Goal: Task Accomplishment & Management: Use online tool/utility

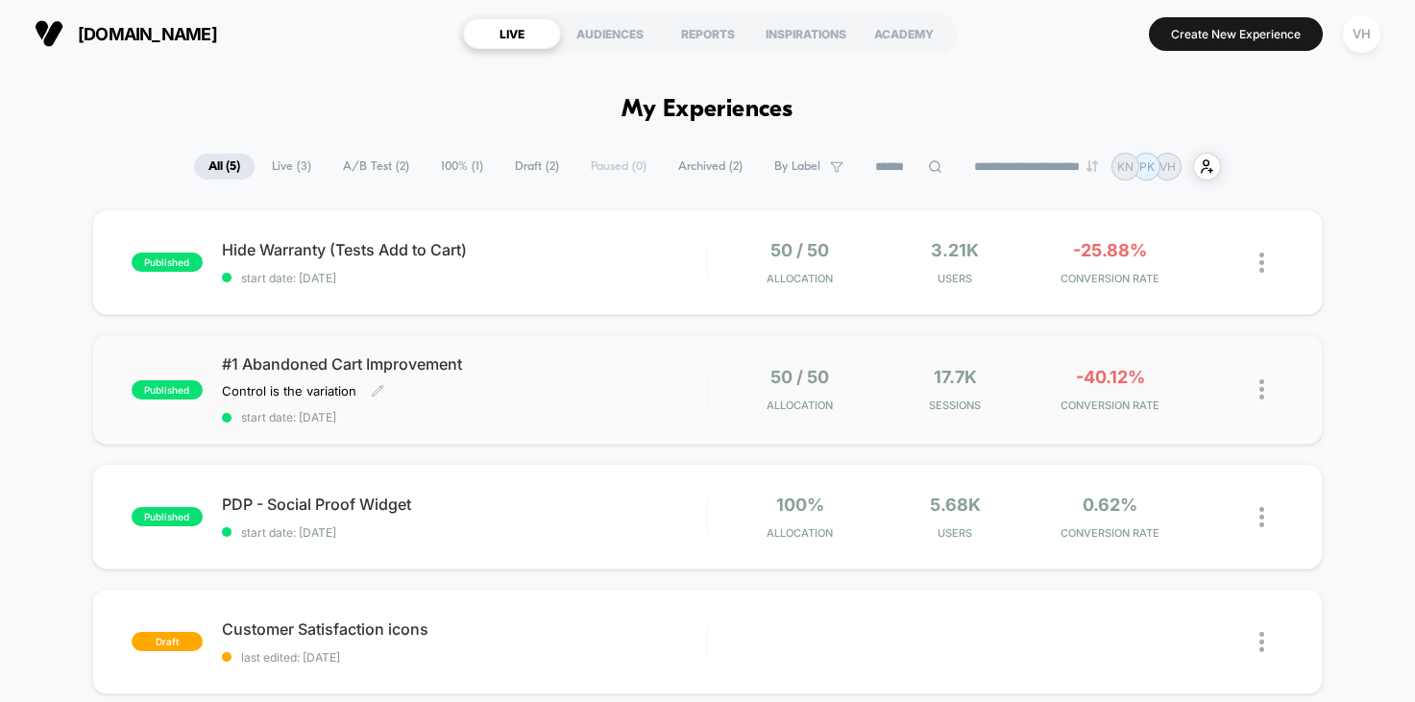
click at [429, 371] on span "#1 Abandoned Cart Improvement" at bounding box center [464, 363] width 485 height 19
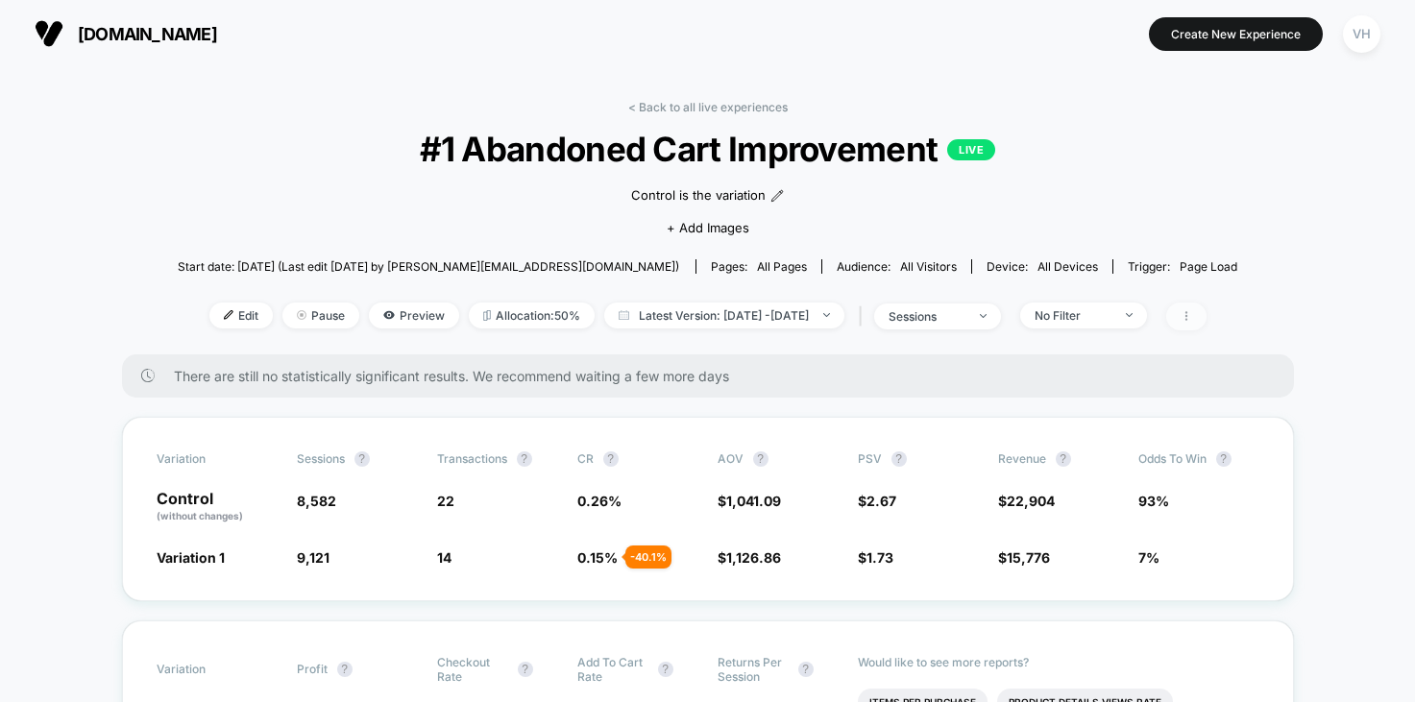
click at [1206, 307] on span at bounding box center [1186, 317] width 40 height 28
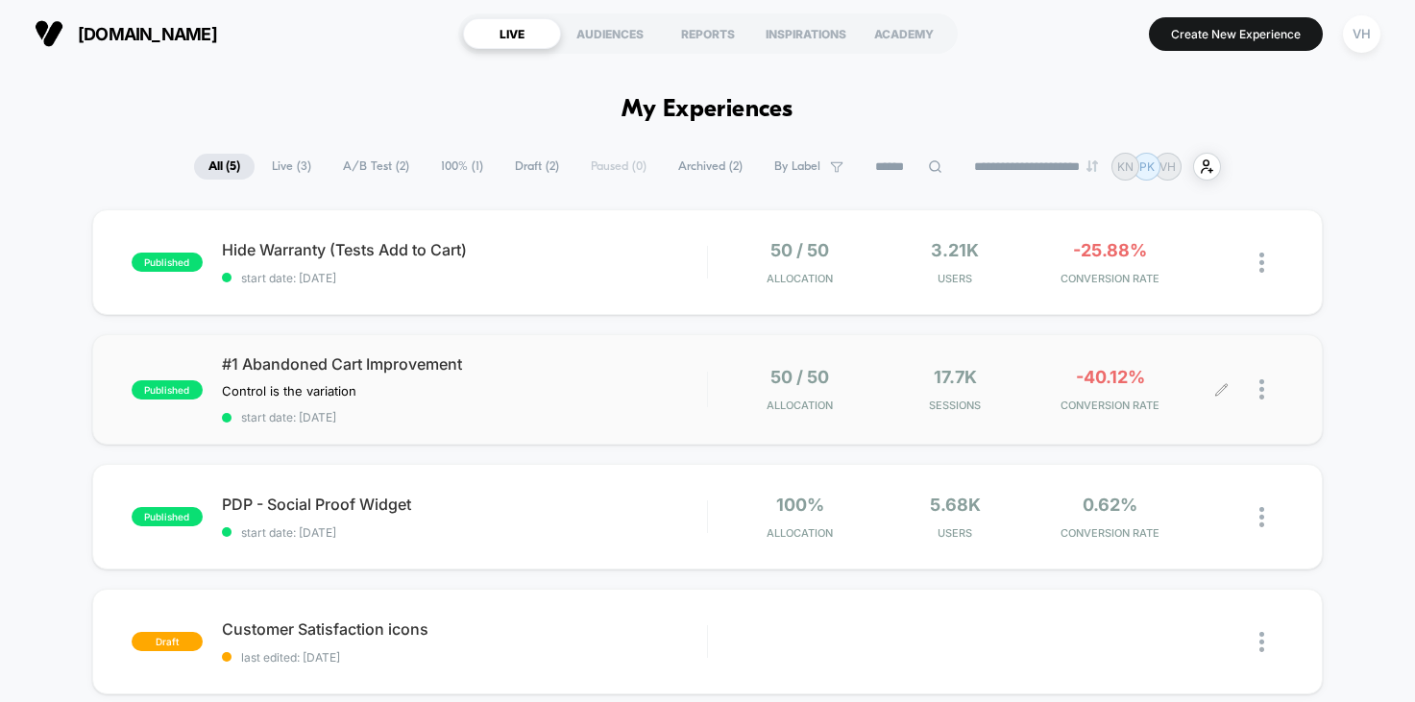
click at [1258, 377] on div at bounding box center [1252, 389] width 61 height 45
click at [1260, 384] on img at bounding box center [1261, 389] width 5 height 20
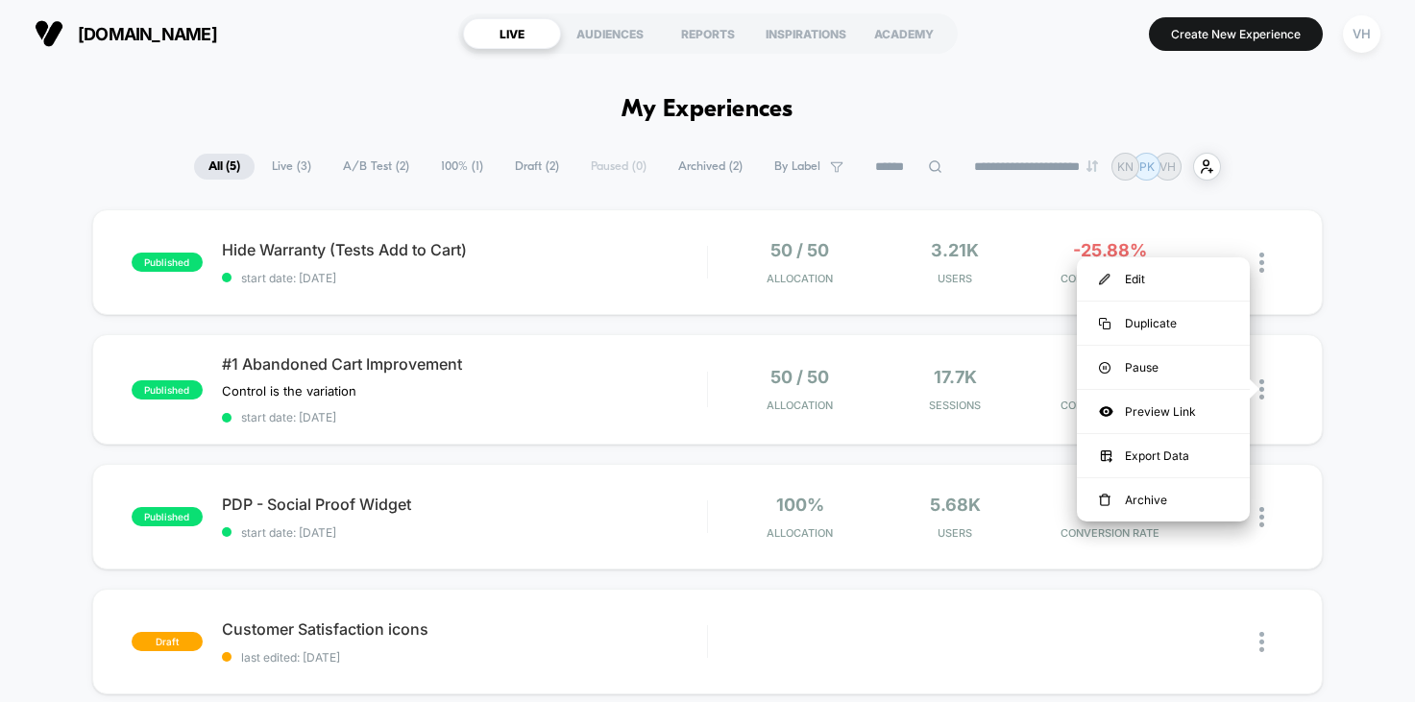
click at [1364, 367] on div "published Hide Warranty (Tests Add to Cart) start date: 9/4/2025 50 / 50 Alloca…" at bounding box center [707, 562] width 1415 height 706
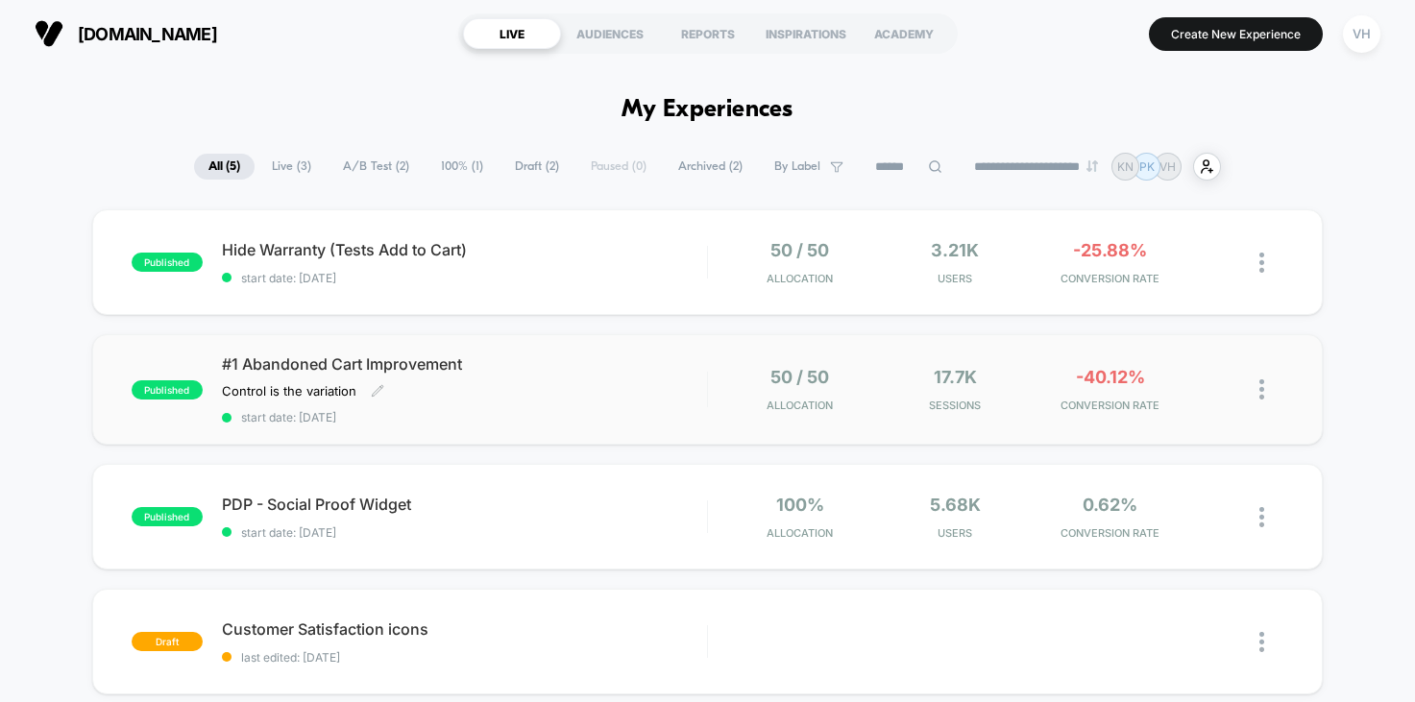
click at [460, 358] on span "#1 Abandoned Cart Improvement" at bounding box center [464, 363] width 485 height 19
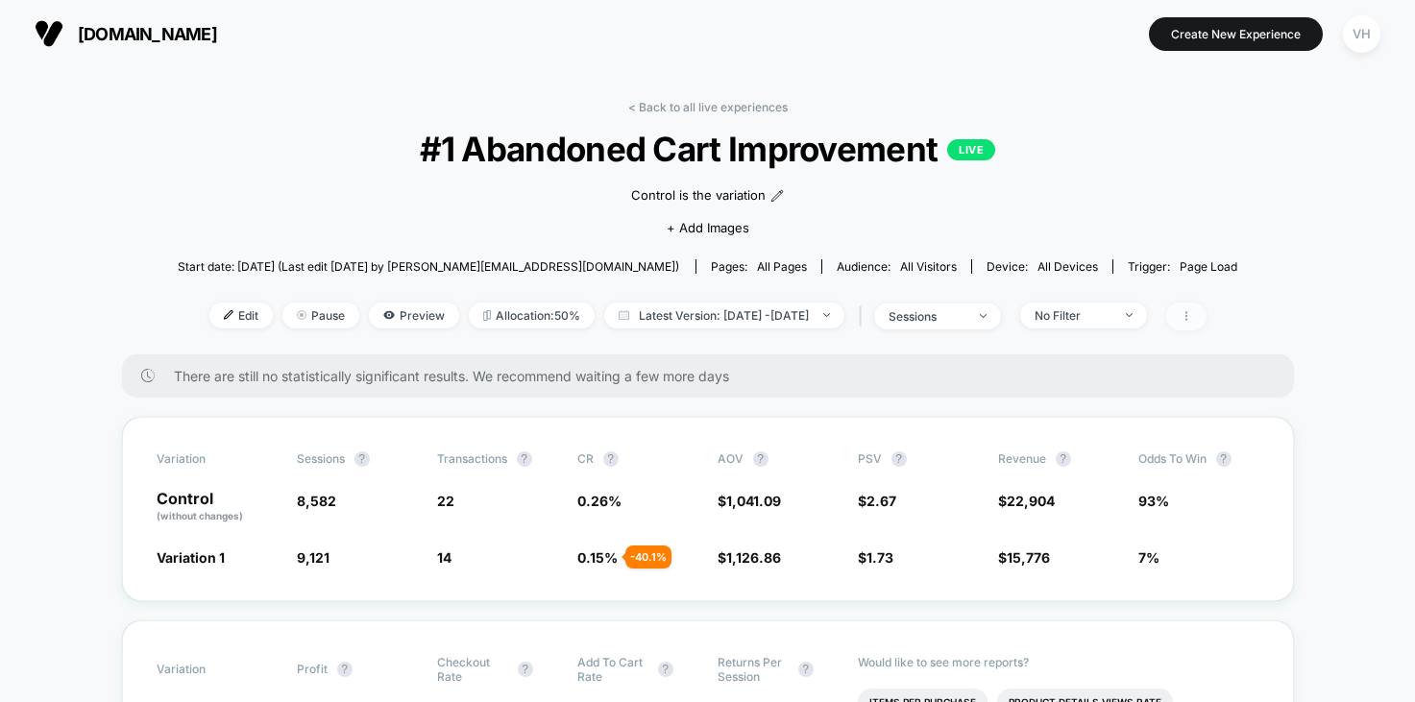
click at [1192, 311] on icon at bounding box center [1186, 316] width 12 height 12
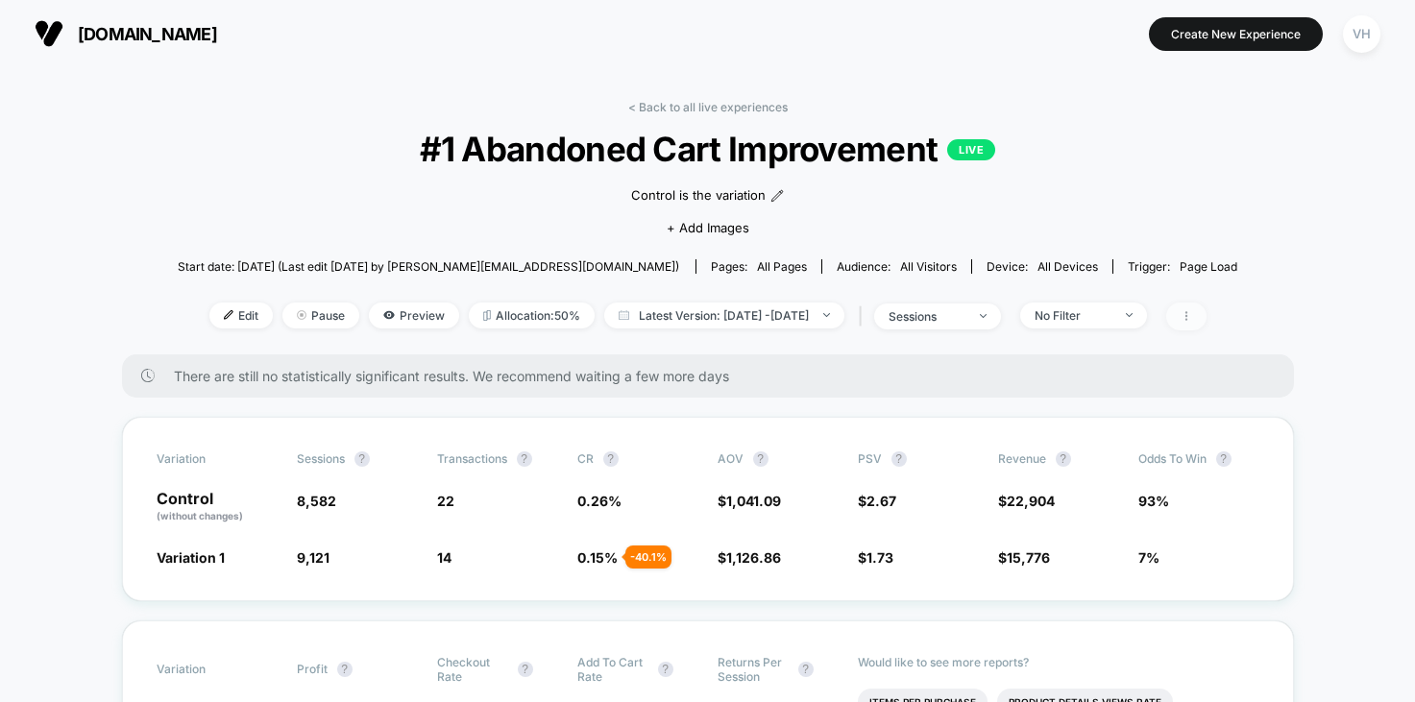
click at [1192, 316] on icon at bounding box center [1186, 316] width 12 height 12
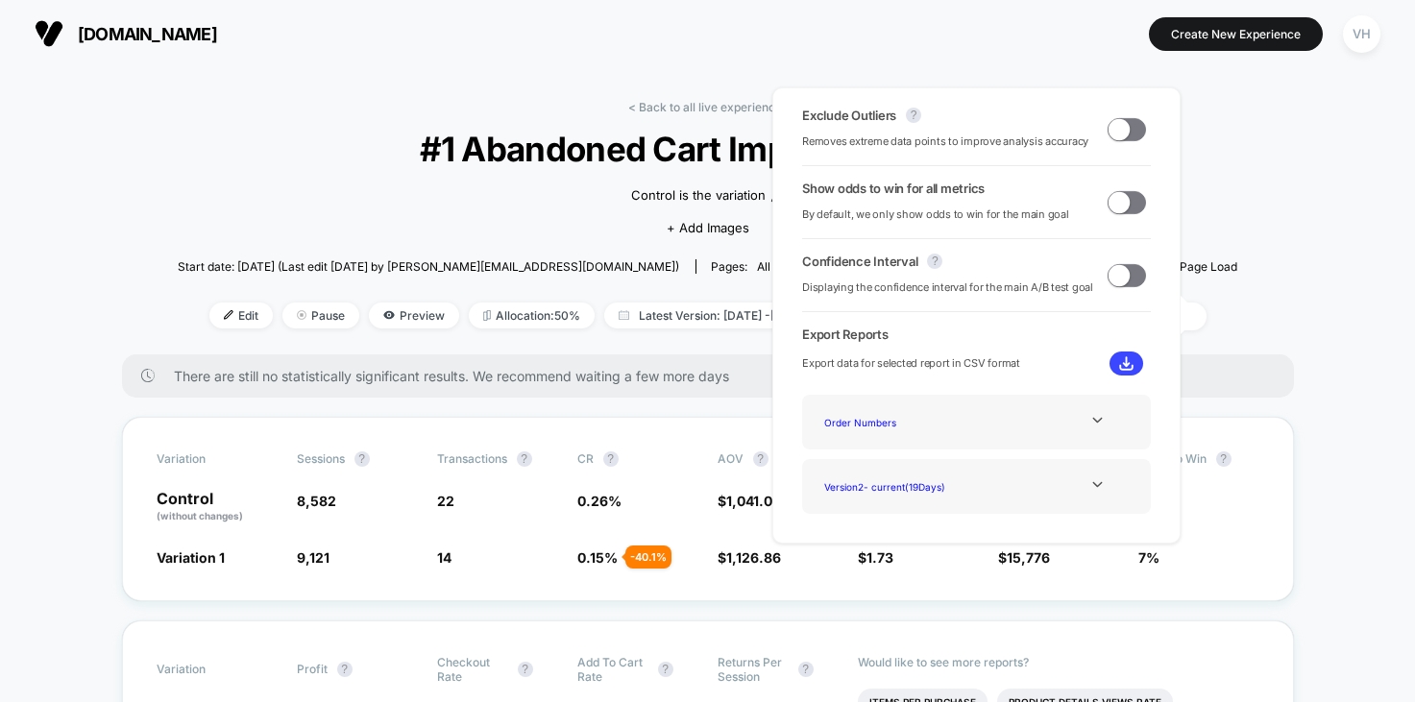
click at [1050, 416] on div "Order Numbers" at bounding box center [976, 422] width 320 height 26
click at [1090, 424] on icon at bounding box center [1097, 420] width 14 height 14
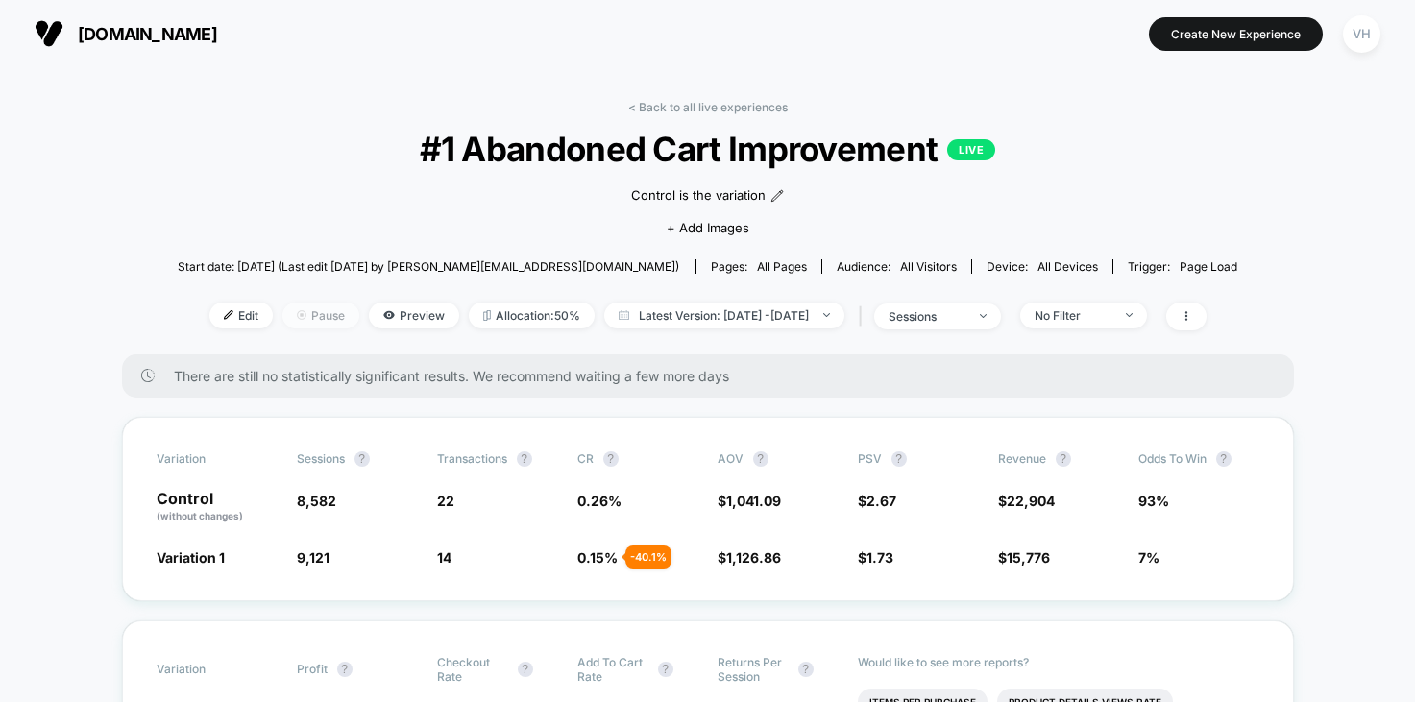
click at [288, 319] on span "Pause" at bounding box center [320, 316] width 77 height 26
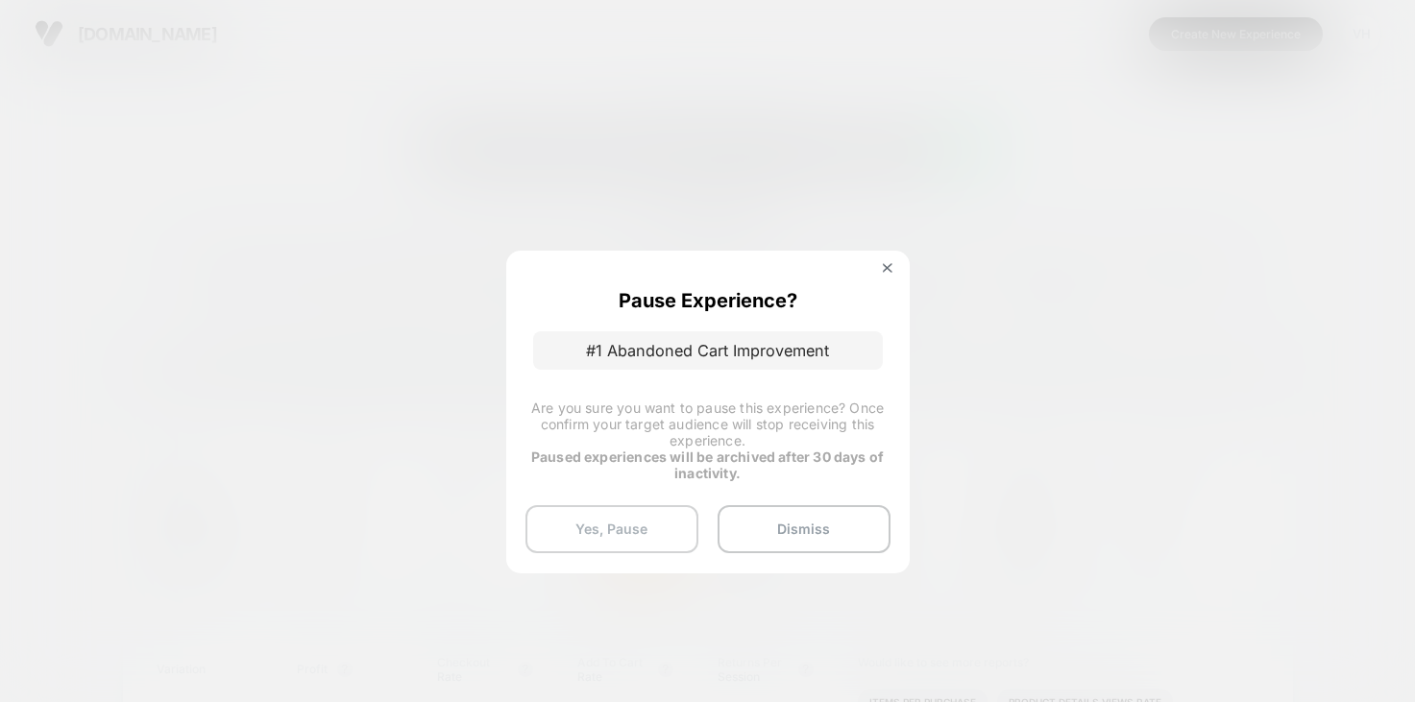
click at [589, 527] on button "Yes, Pause" at bounding box center [611, 529] width 173 height 48
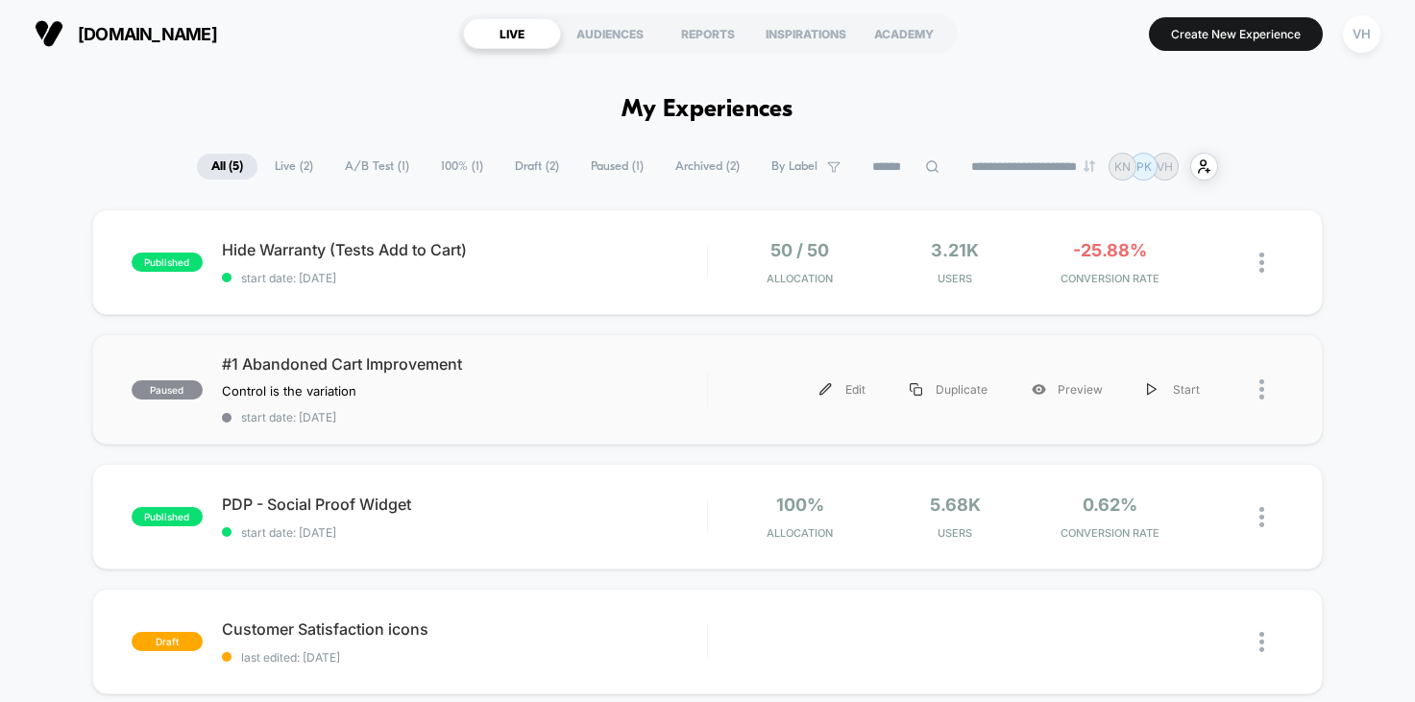
click at [1245, 394] on div at bounding box center [1252, 389] width 61 height 43
click at [1262, 386] on img at bounding box center [1261, 389] width 5 height 20
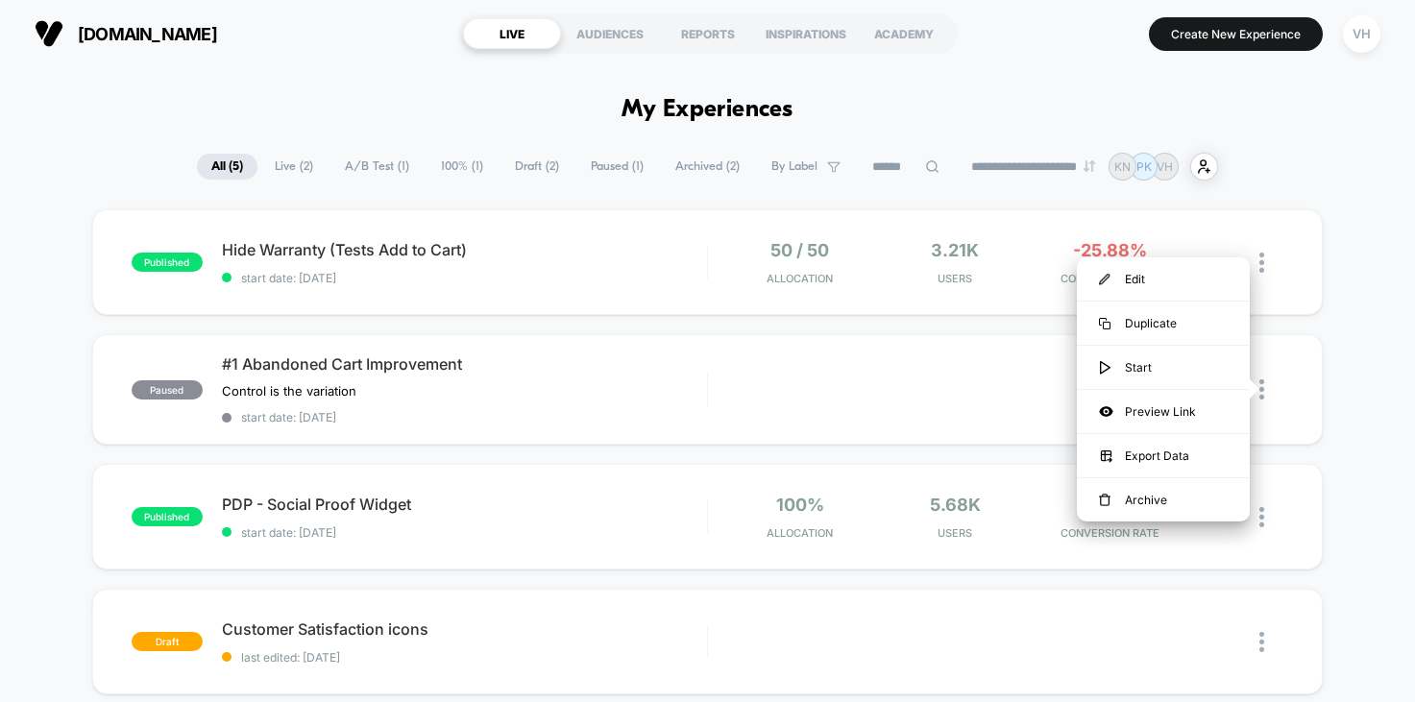
click at [1340, 155] on div "**********" at bounding box center [707, 167] width 1415 height 28
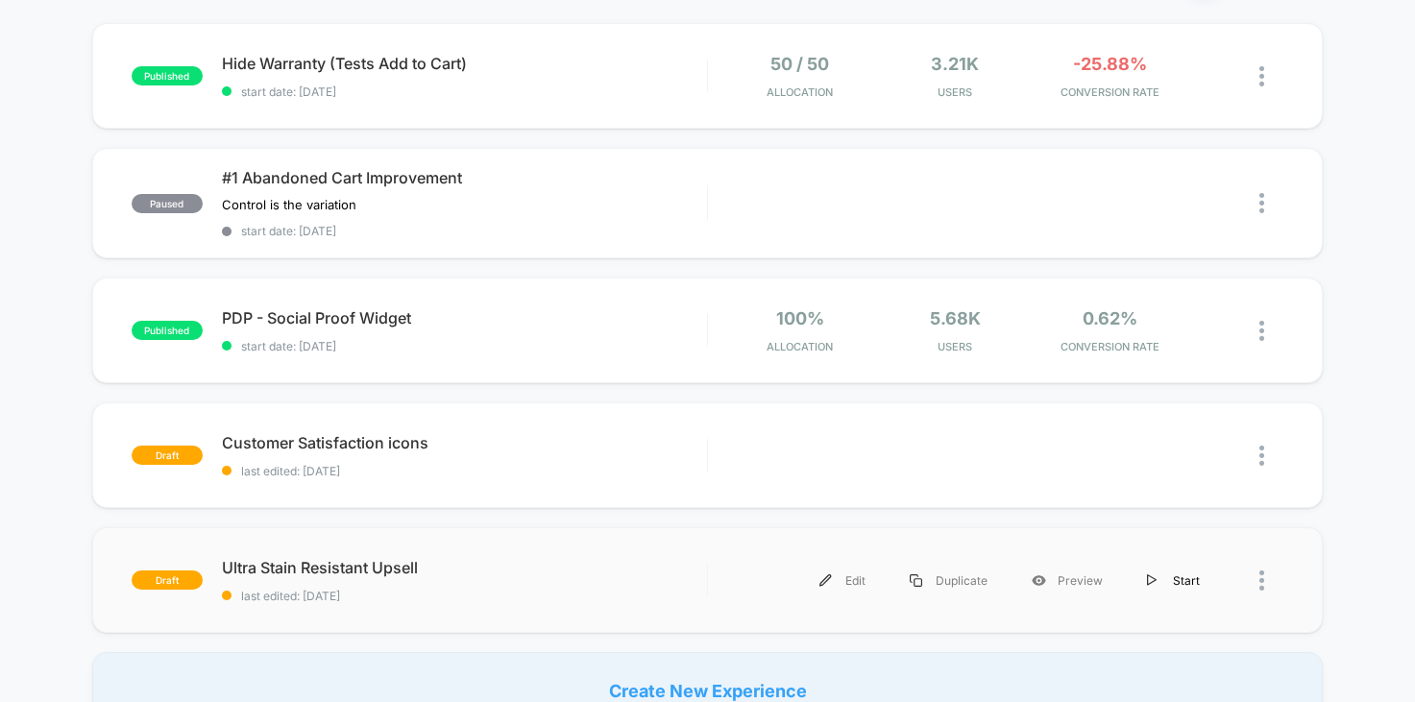
scroll to position [182, 0]
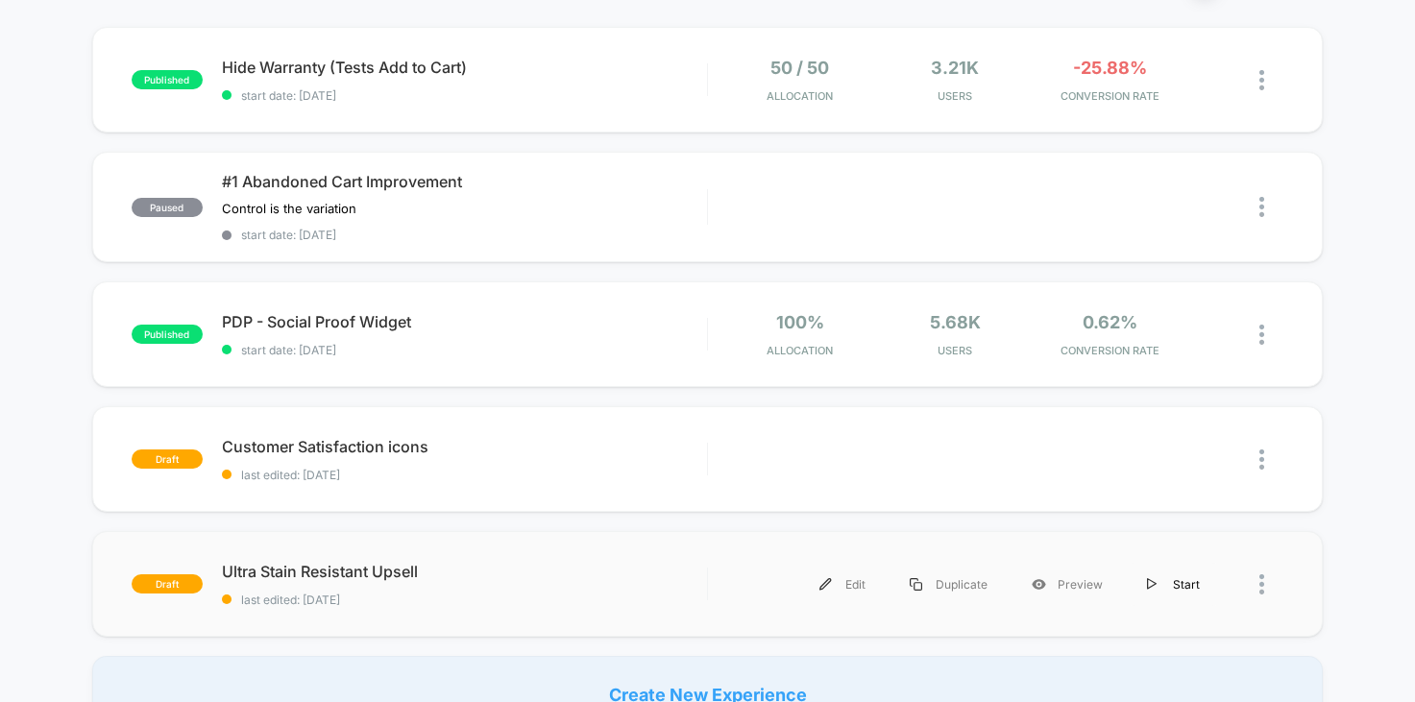
click at [1154, 580] on img at bounding box center [1152, 584] width 10 height 12
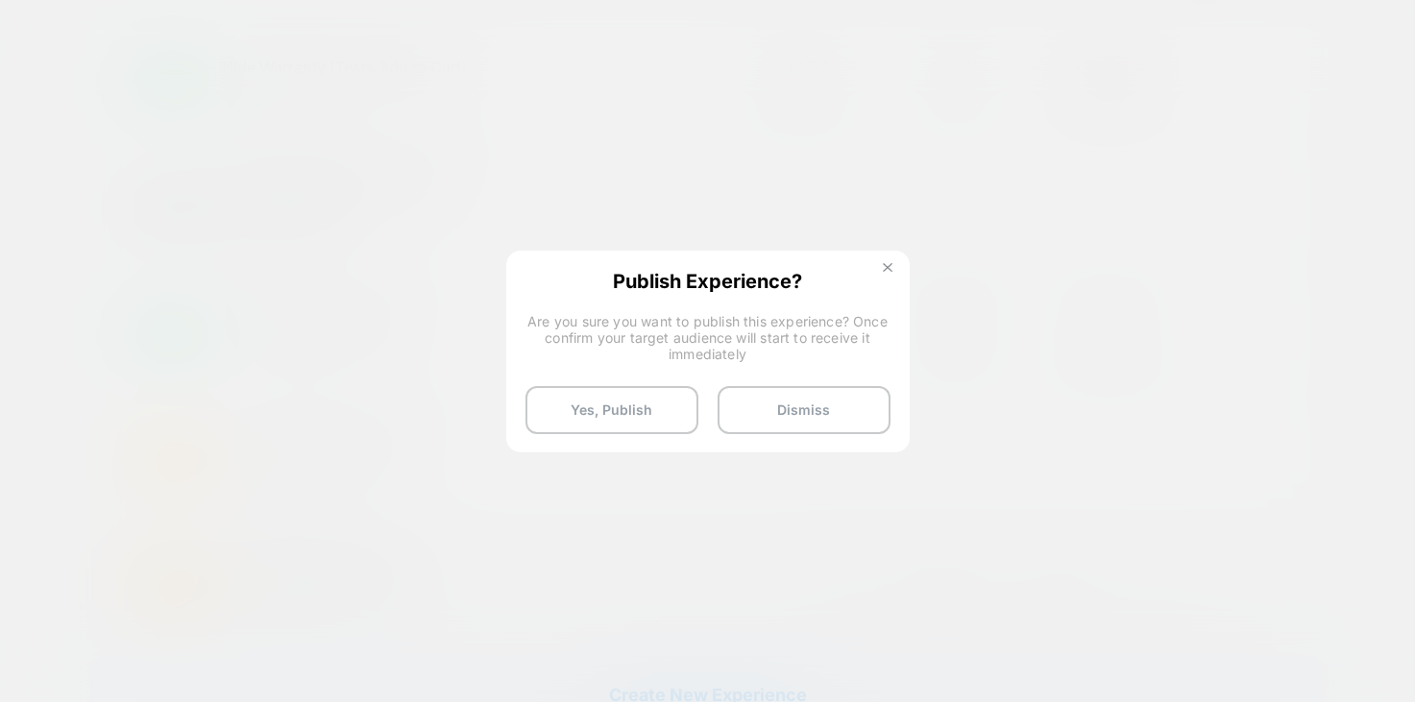
click at [884, 268] on img at bounding box center [888, 268] width 10 height 10
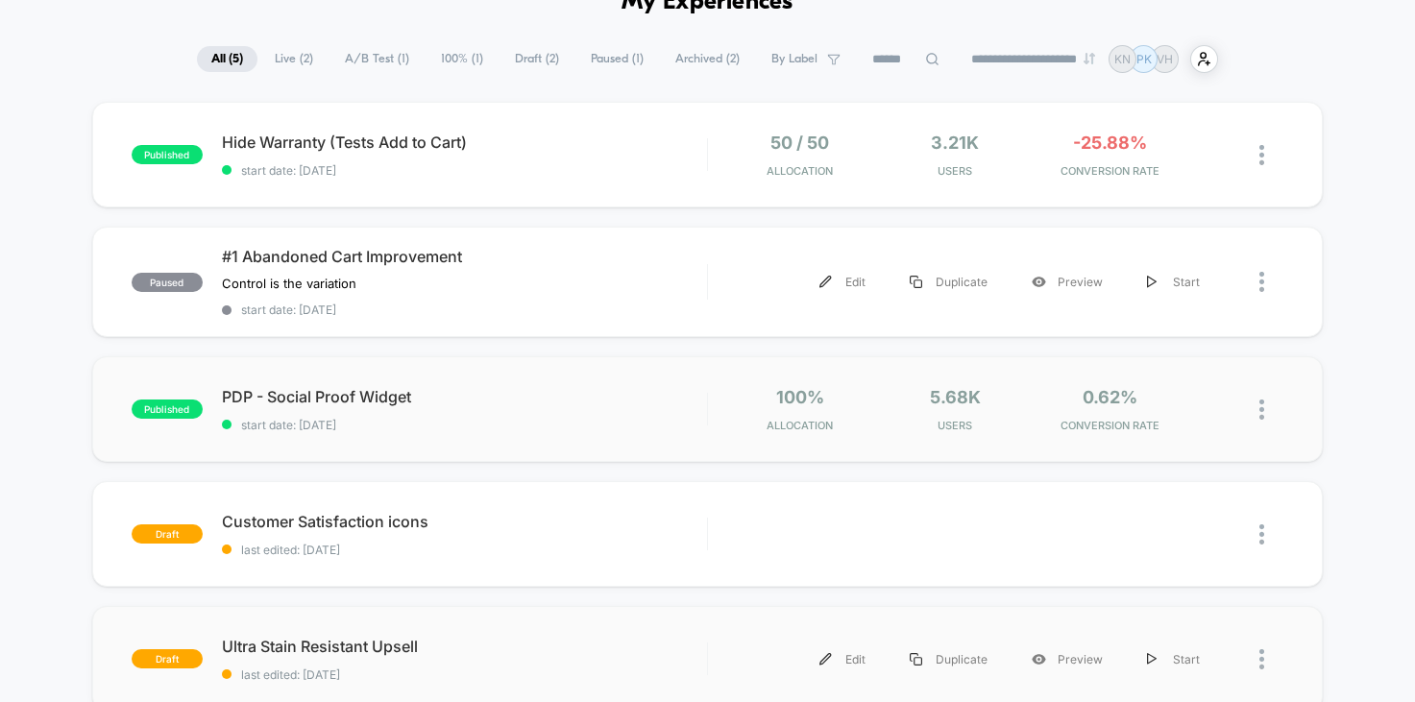
scroll to position [109, 0]
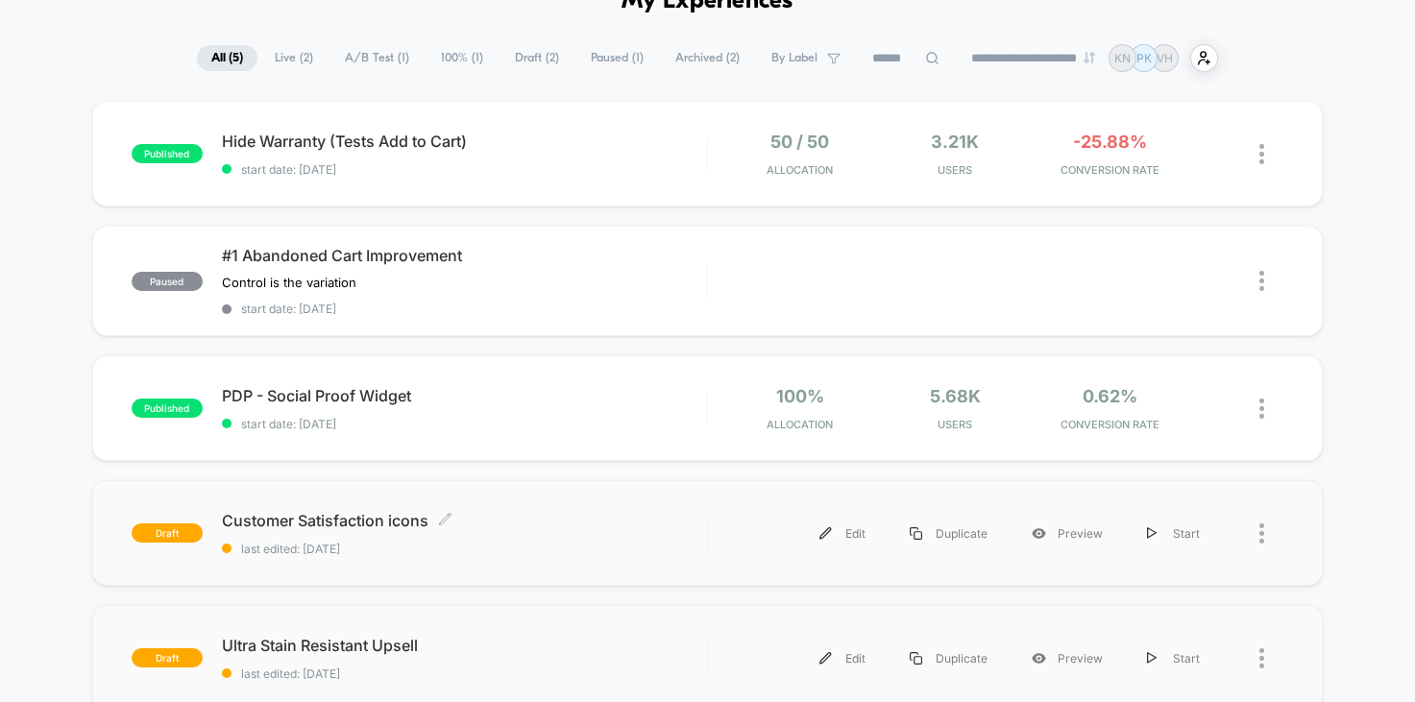
click at [368, 520] on span "Customer Satisfaction icons Click to edit experience details" at bounding box center [464, 520] width 485 height 19
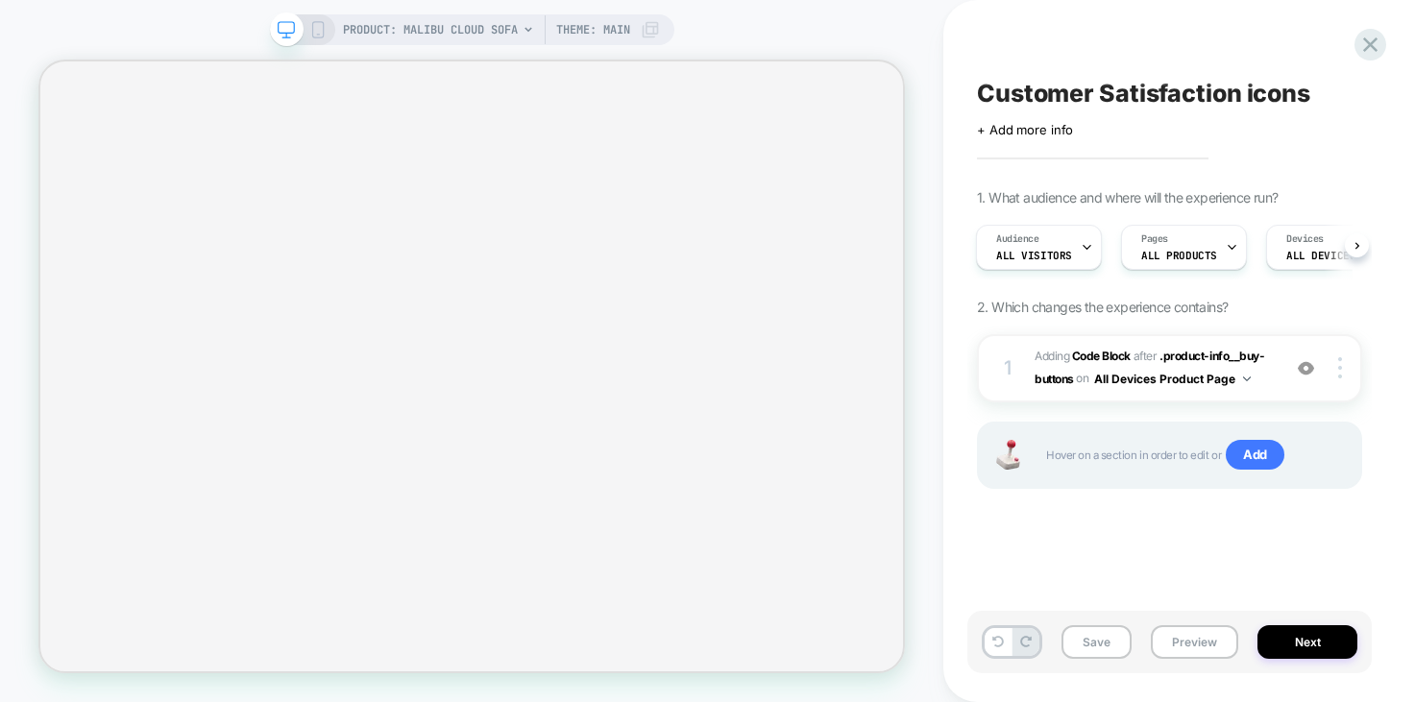
scroll to position [0, 2]
click at [1367, 41] on icon at bounding box center [1370, 44] width 14 height 14
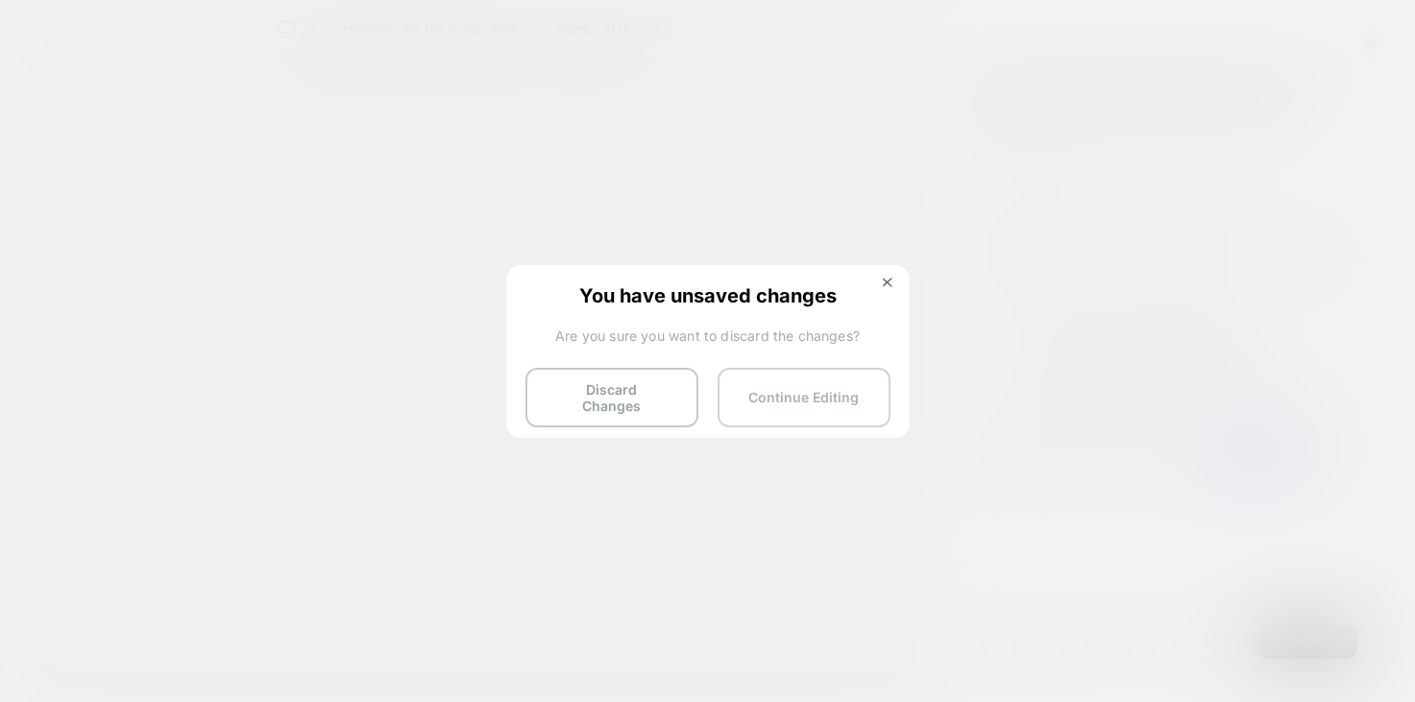
click at [776, 383] on button "Continue Editing" at bounding box center [803, 398] width 173 height 60
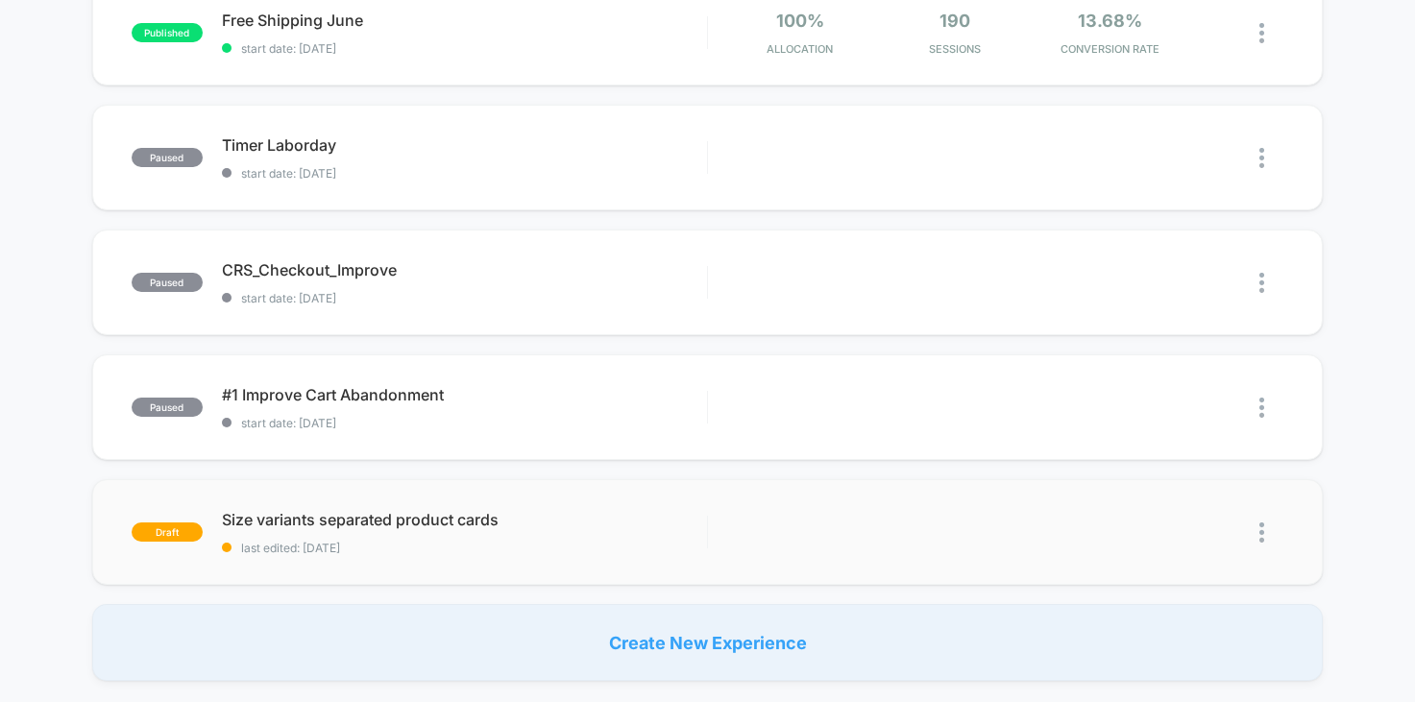
scroll to position [478, 0]
drag, startPoint x: 1274, startPoint y: 536, endPoint x: 1301, endPoint y: 535, distance: 26.9
click at [1301, 534] on div "draft Size variants separated product cards last edited: 9/14/2025 Edit Duplica…" at bounding box center [707, 533] width 1231 height 106
click at [1266, 534] on div at bounding box center [1271, 533] width 24 height 43
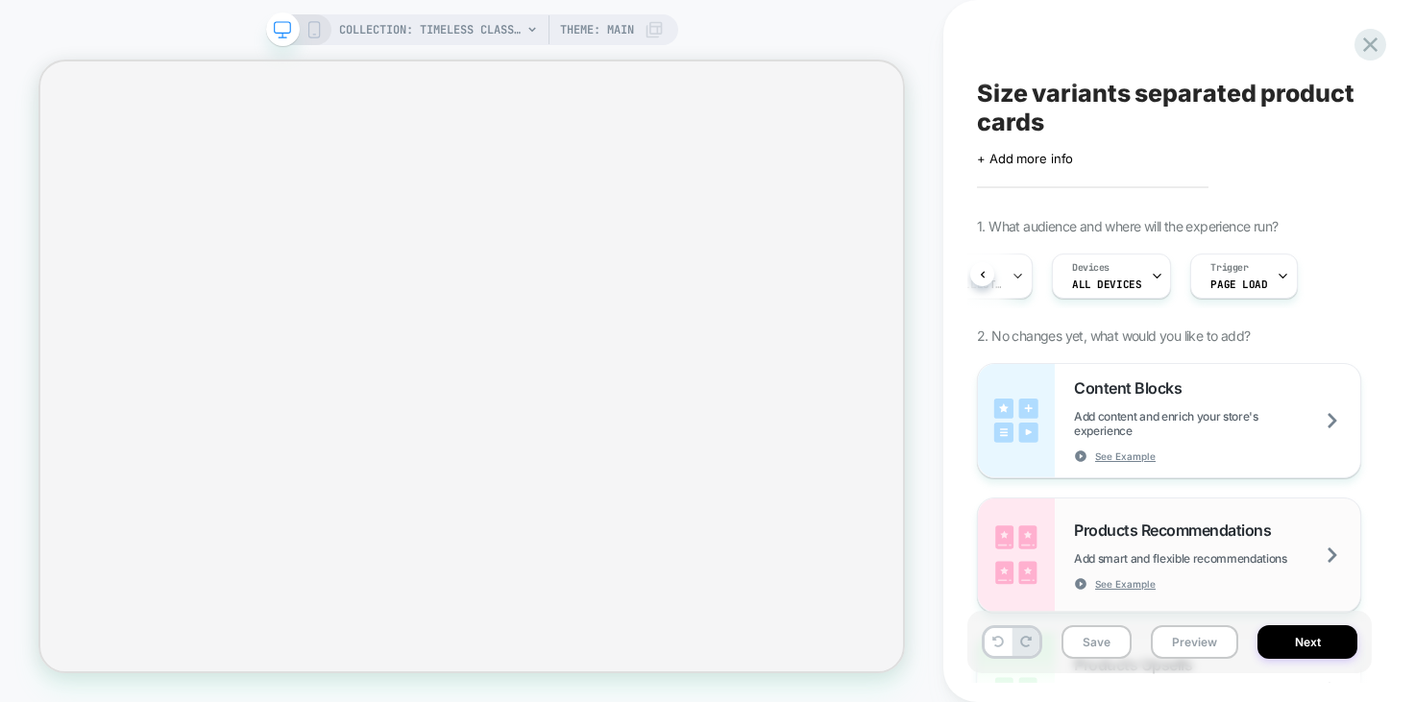
scroll to position [208, 0]
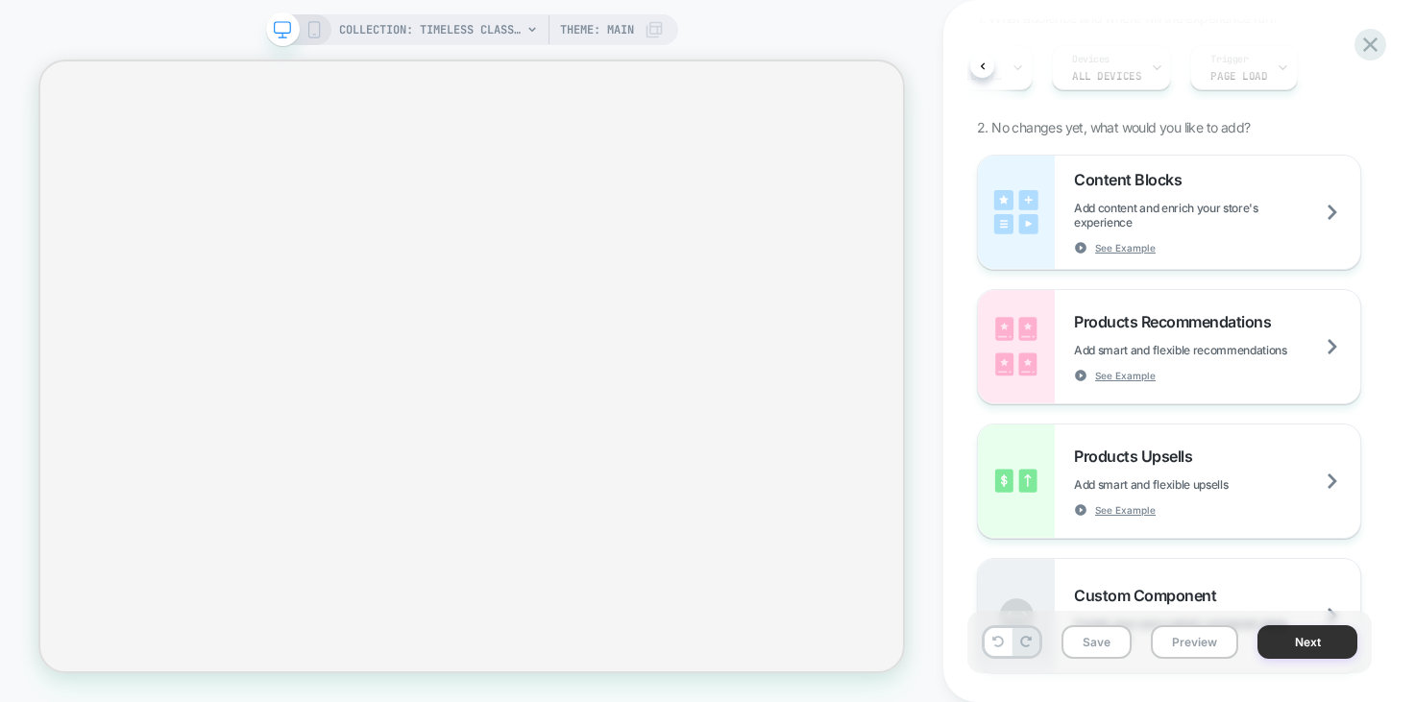
click at [1303, 642] on button "Next" at bounding box center [1307, 642] width 100 height 34
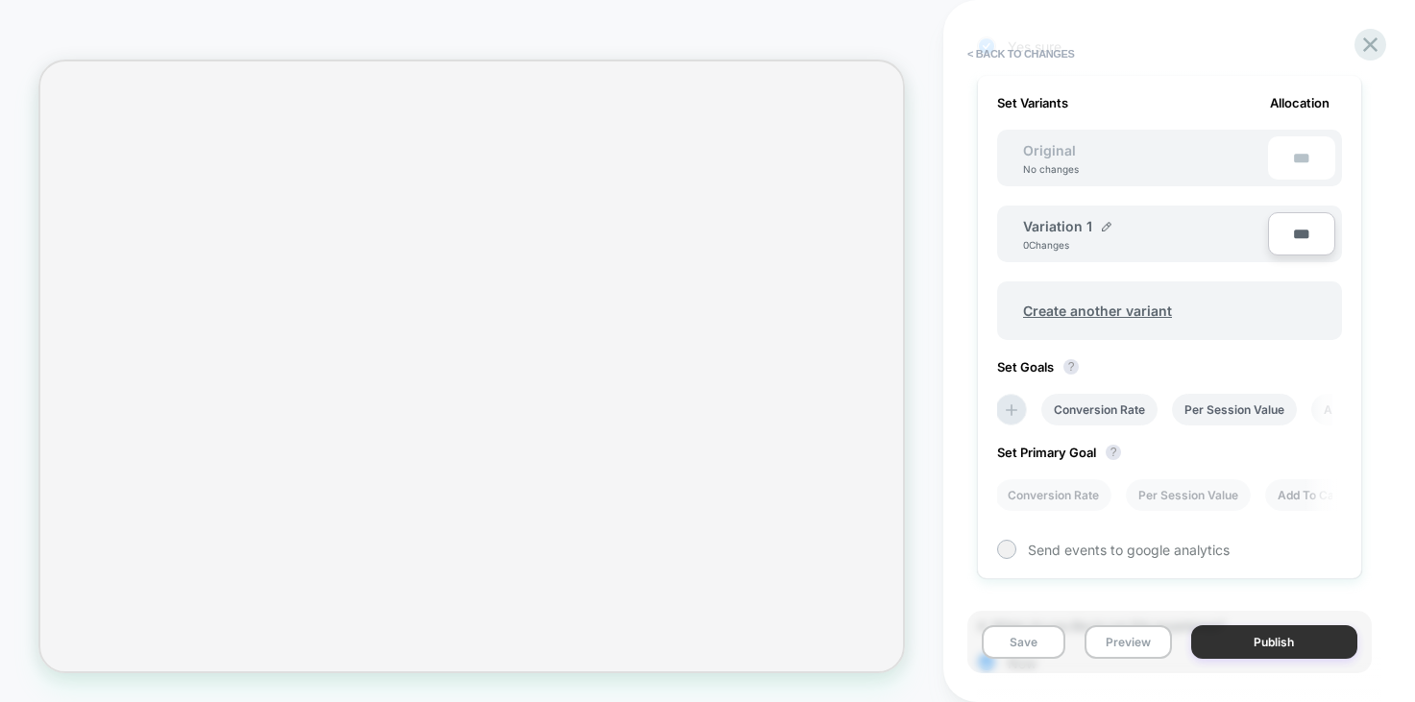
scroll to position [645, 0]
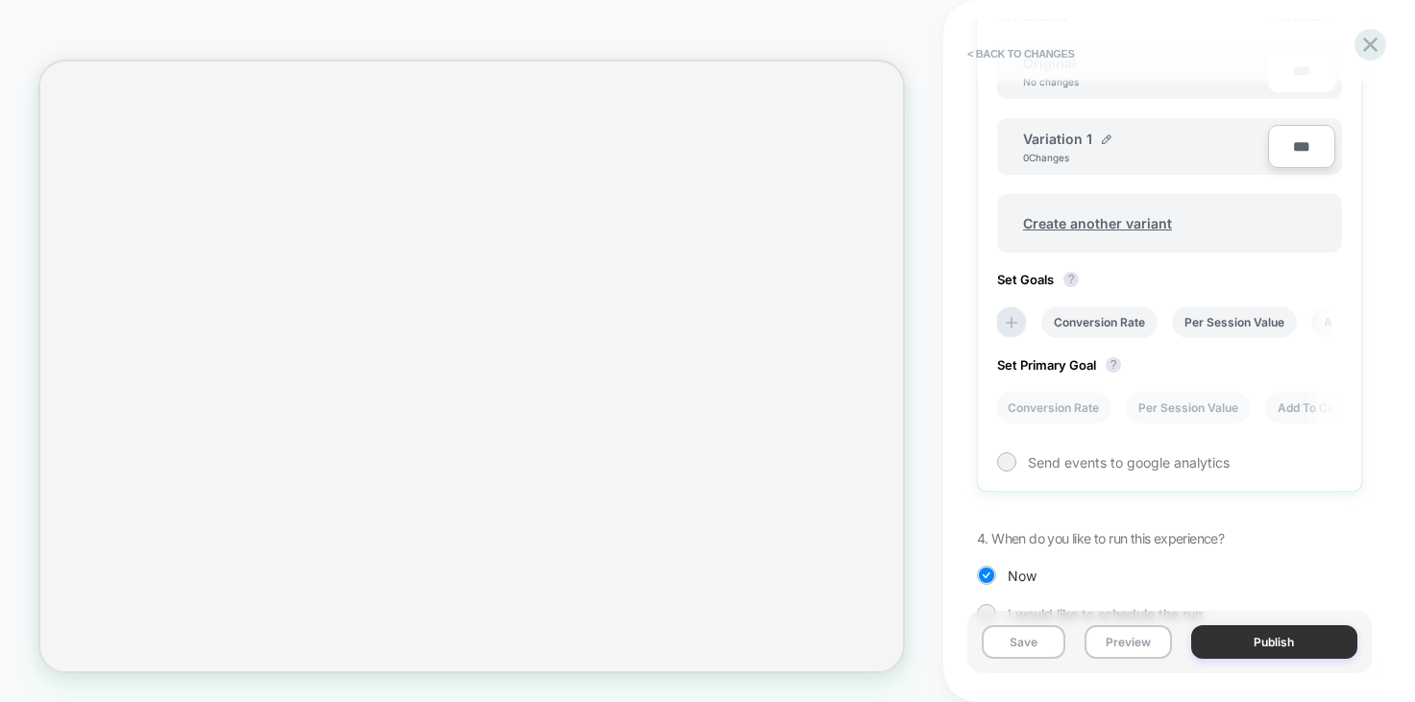
click at [1282, 639] on button "Publish" at bounding box center [1274, 642] width 166 height 34
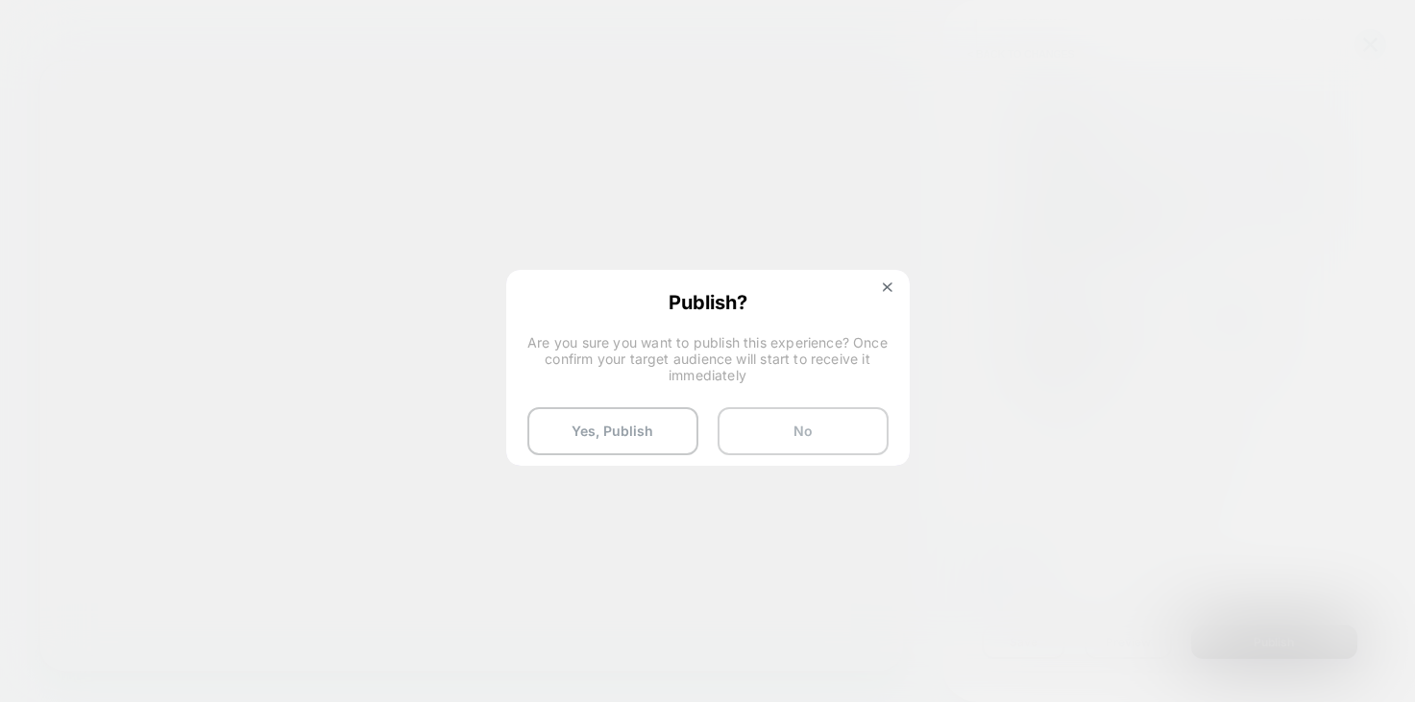
click at [752, 432] on button "No" at bounding box center [802, 431] width 171 height 48
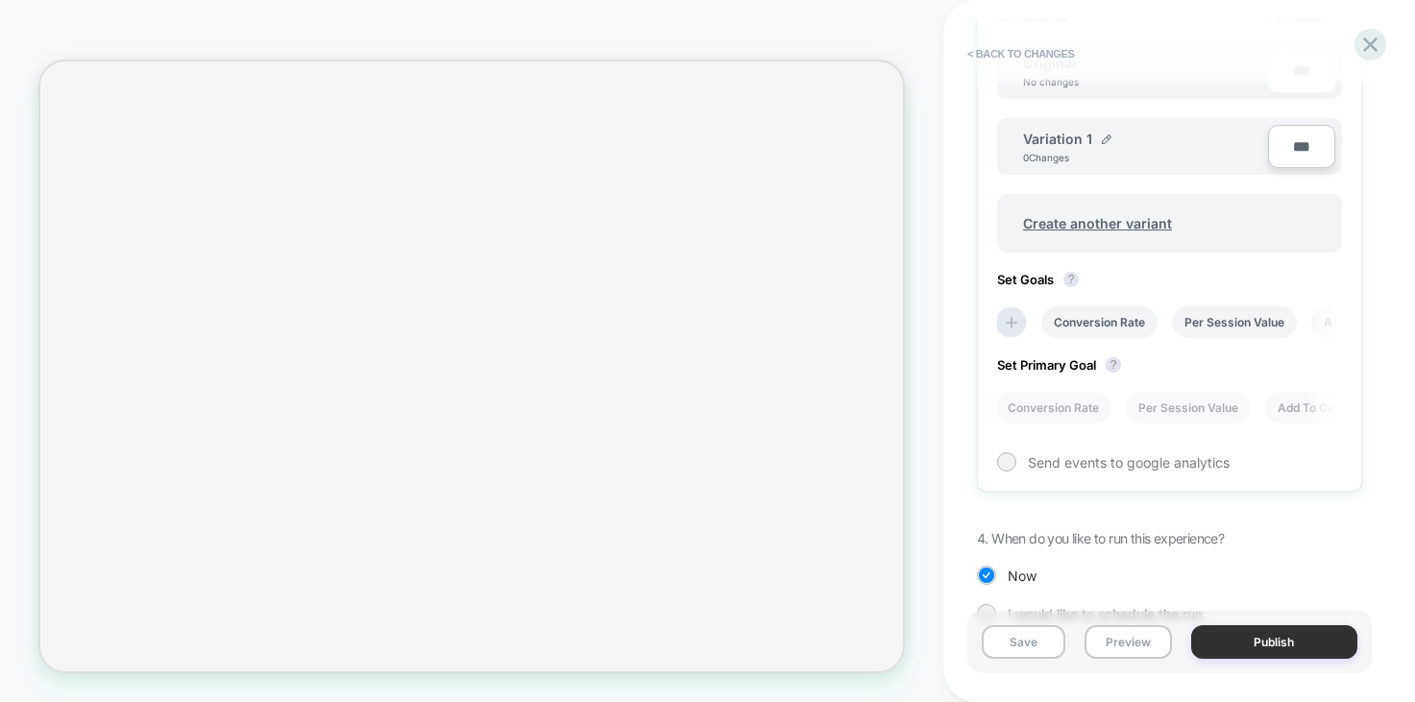
click at [1330, 648] on button "Publish" at bounding box center [1274, 642] width 166 height 34
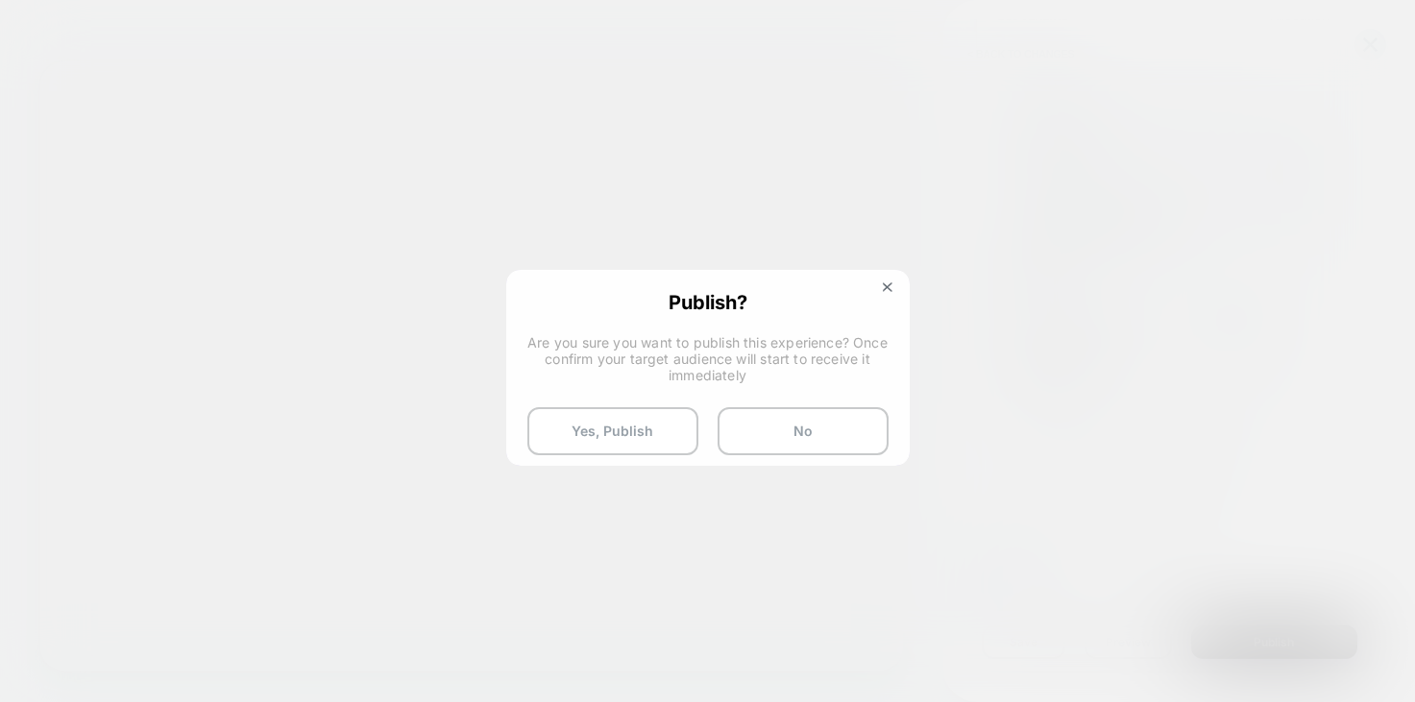
click at [590, 401] on div "Publish? Are you sure you want to publish this experience? Once confirm your ta…" at bounding box center [707, 373] width 399 height 203
click at [590, 428] on button "Yes, Publish" at bounding box center [612, 431] width 171 height 48
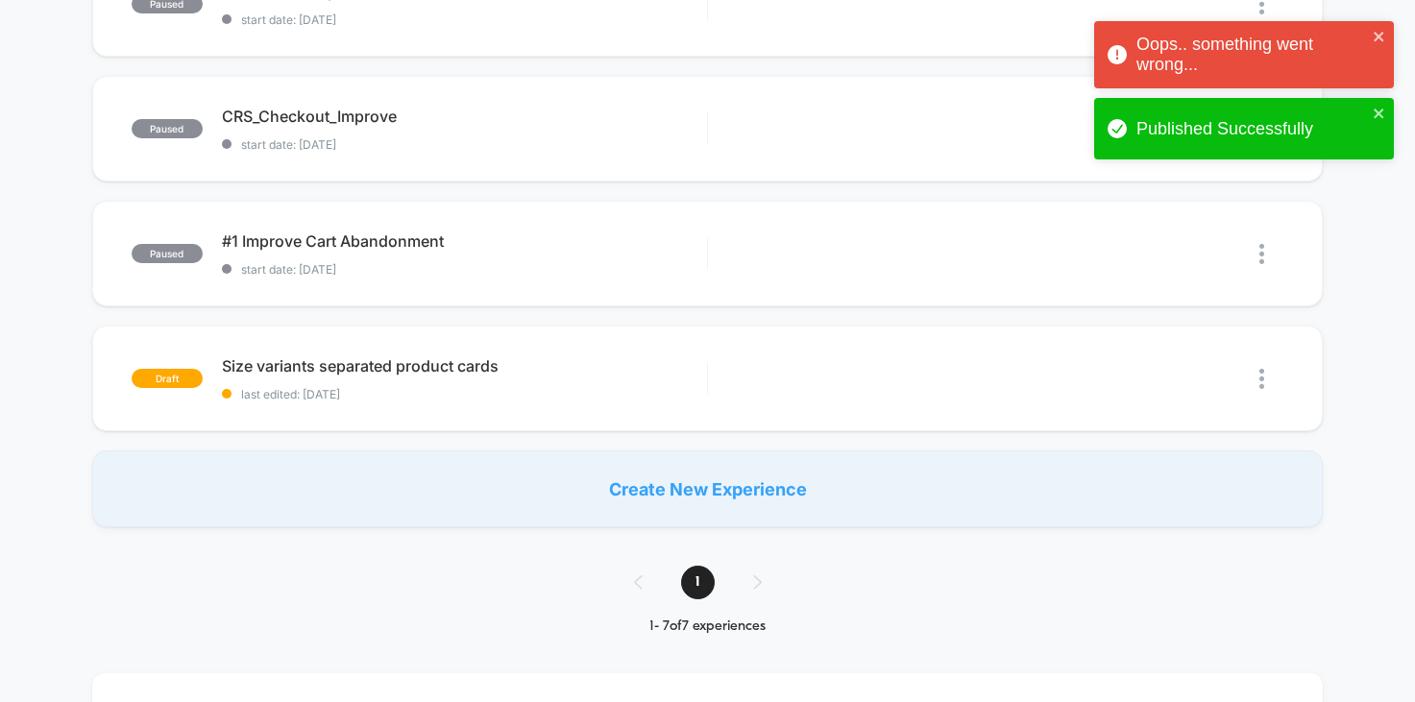
scroll to position [617, 0]
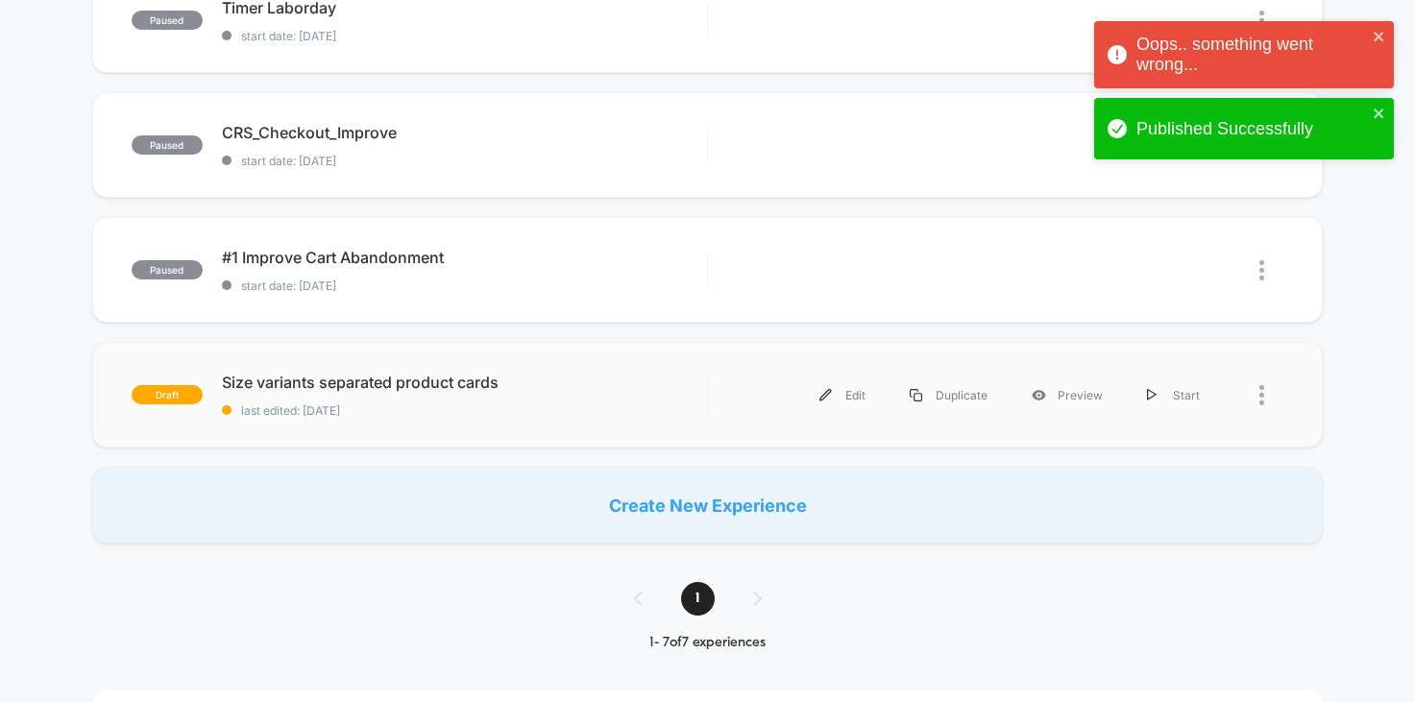
click at [1264, 403] on div at bounding box center [1271, 395] width 24 height 43
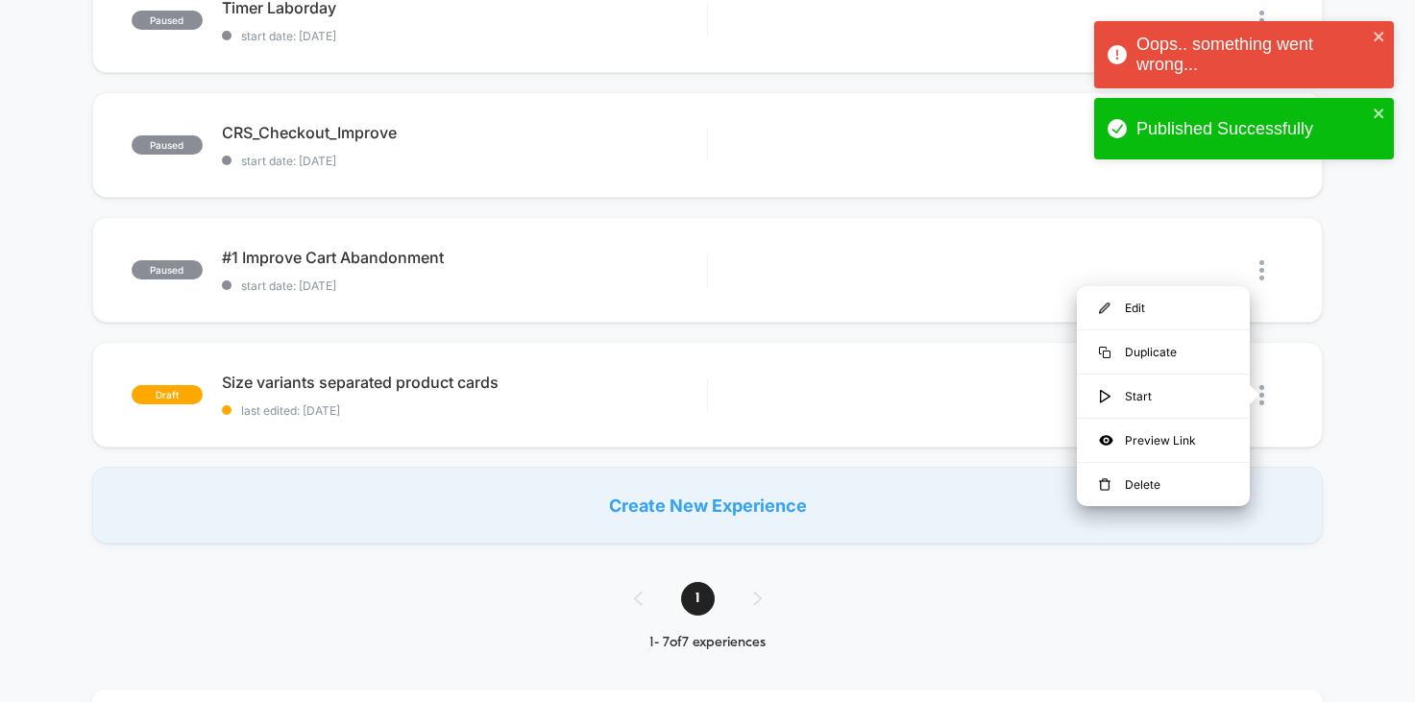
click at [1330, 367] on div "published X Purchesed this month start date: 9/14/2025 100% Allocation Waiting …" at bounding box center [707, 68] width 1415 height 951
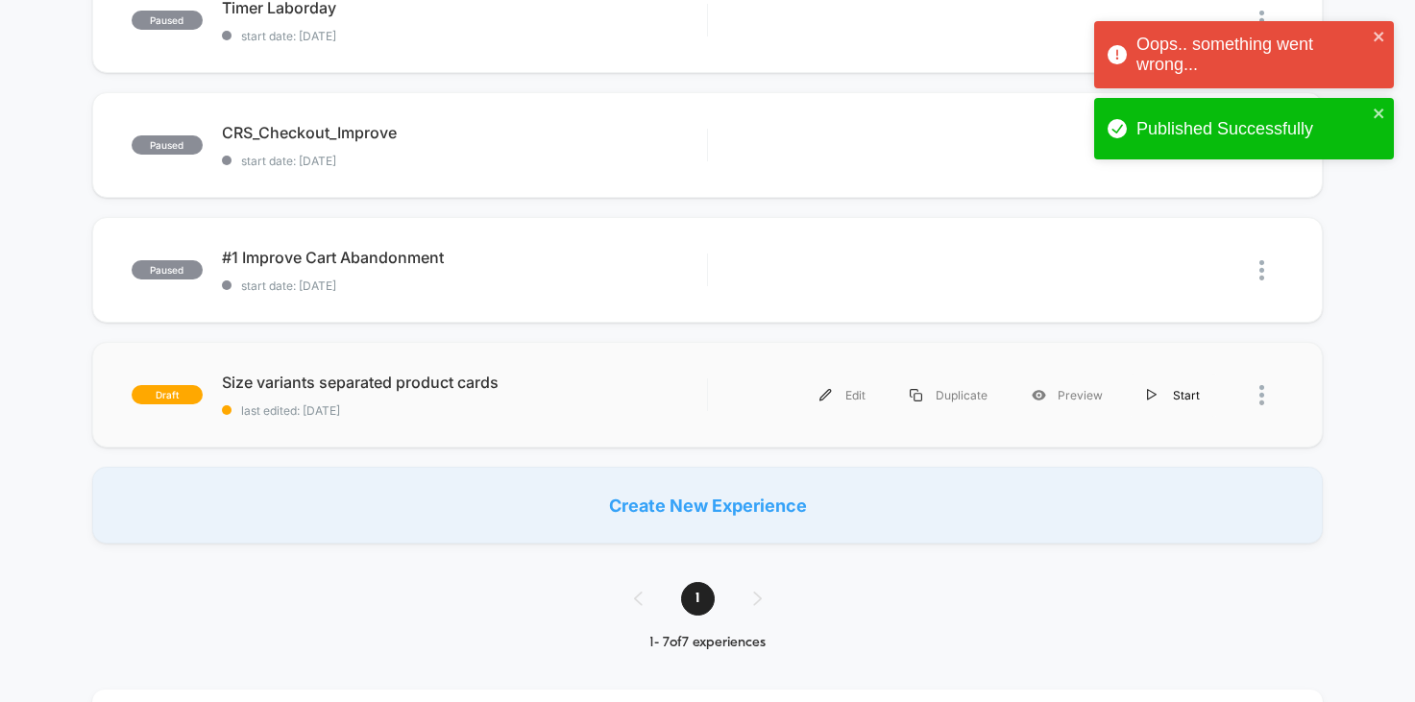
click at [1185, 396] on div "Start" at bounding box center [1173, 395] width 97 height 43
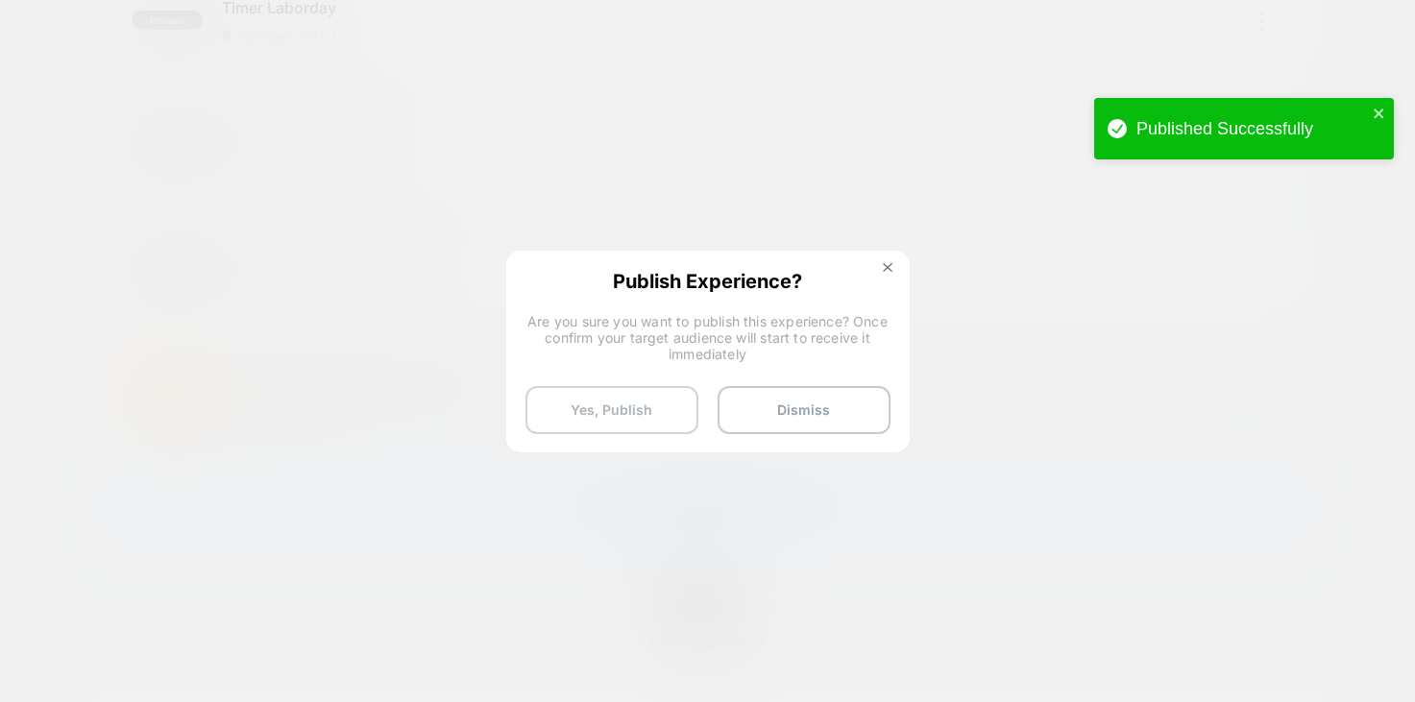
click at [638, 410] on button "Yes, Publish" at bounding box center [611, 410] width 173 height 48
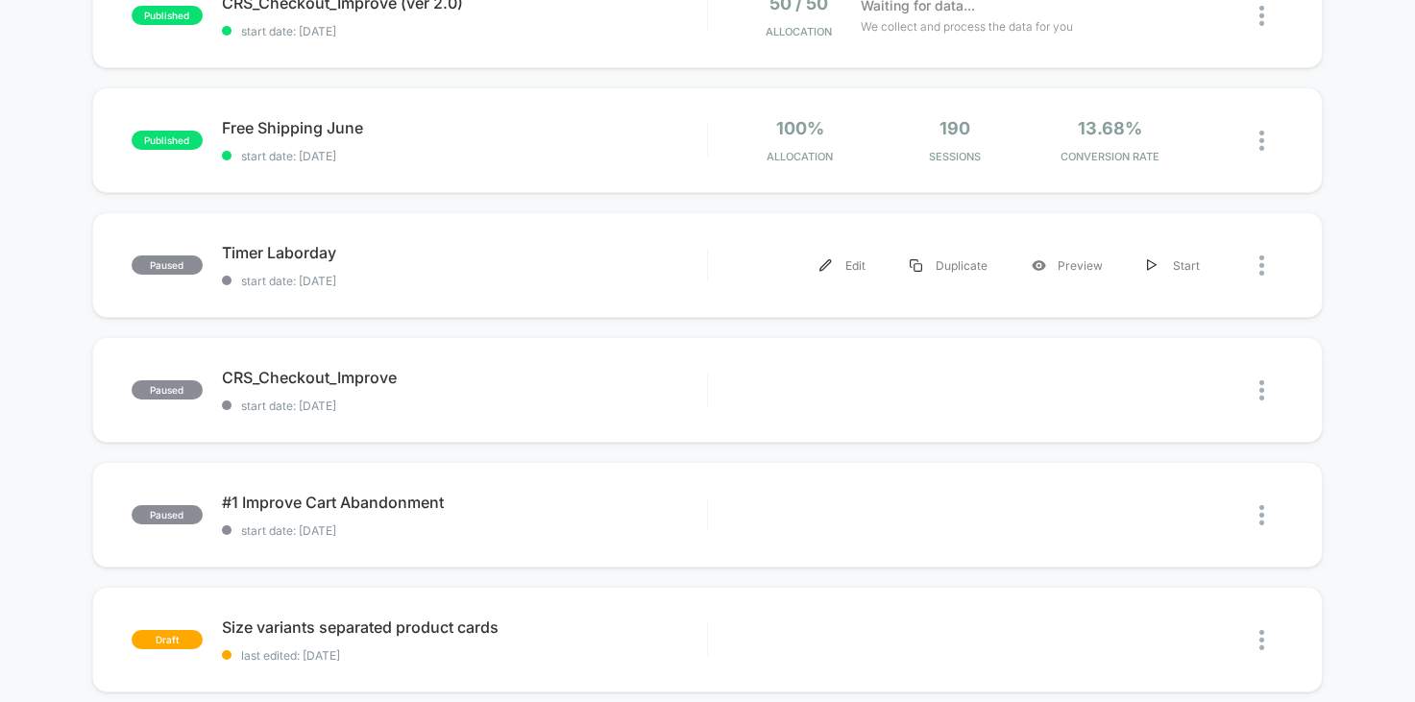
scroll to position [415, 0]
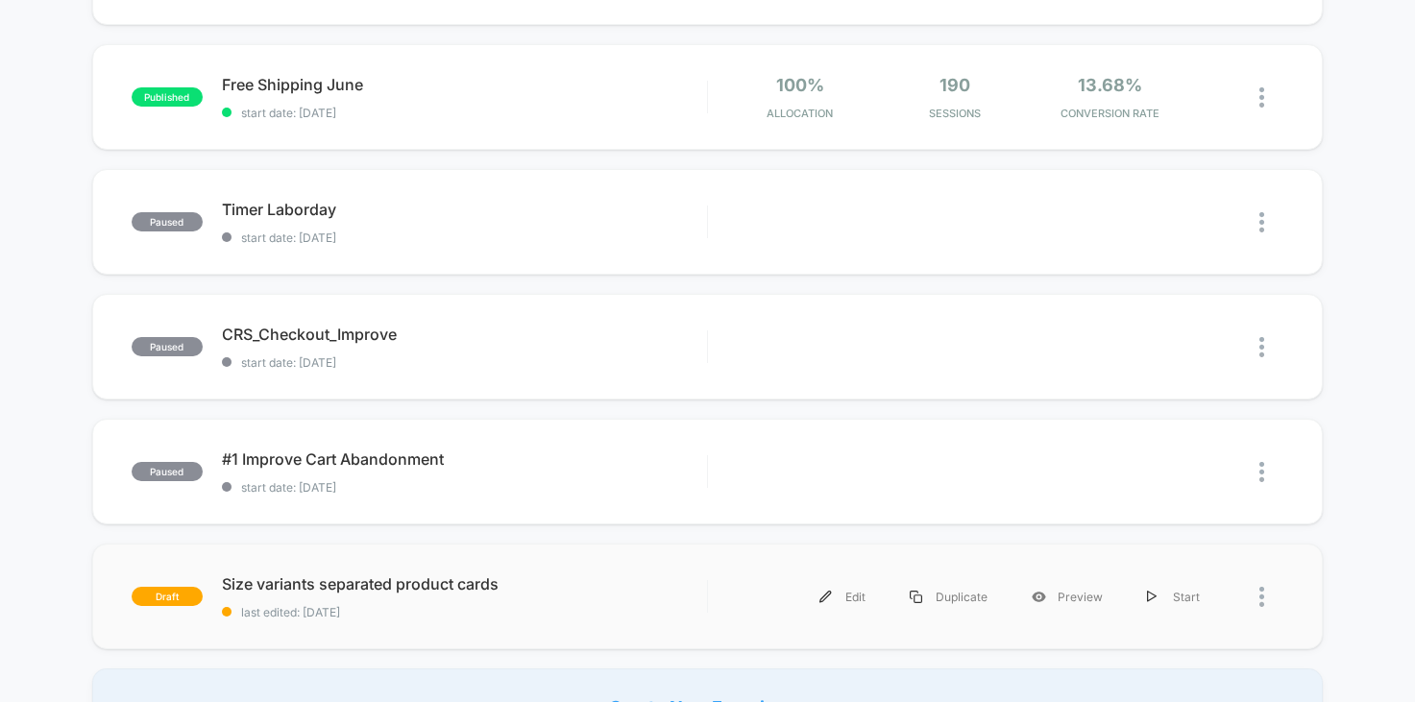
click at [1270, 599] on div at bounding box center [1271, 596] width 24 height 43
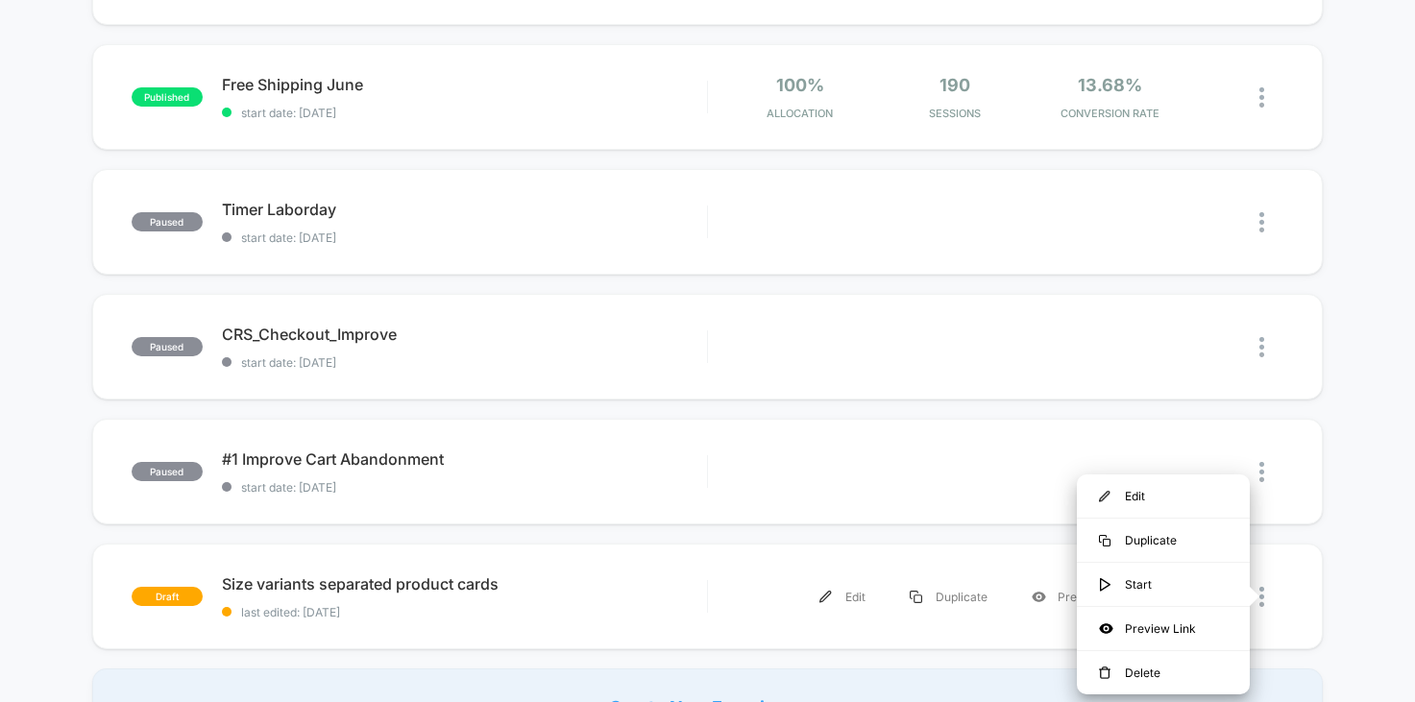
click at [1309, 541] on div "published X Purchesed this month start date: [DATE] 100% Allocation Waiting for…" at bounding box center [707, 269] width 1415 height 951
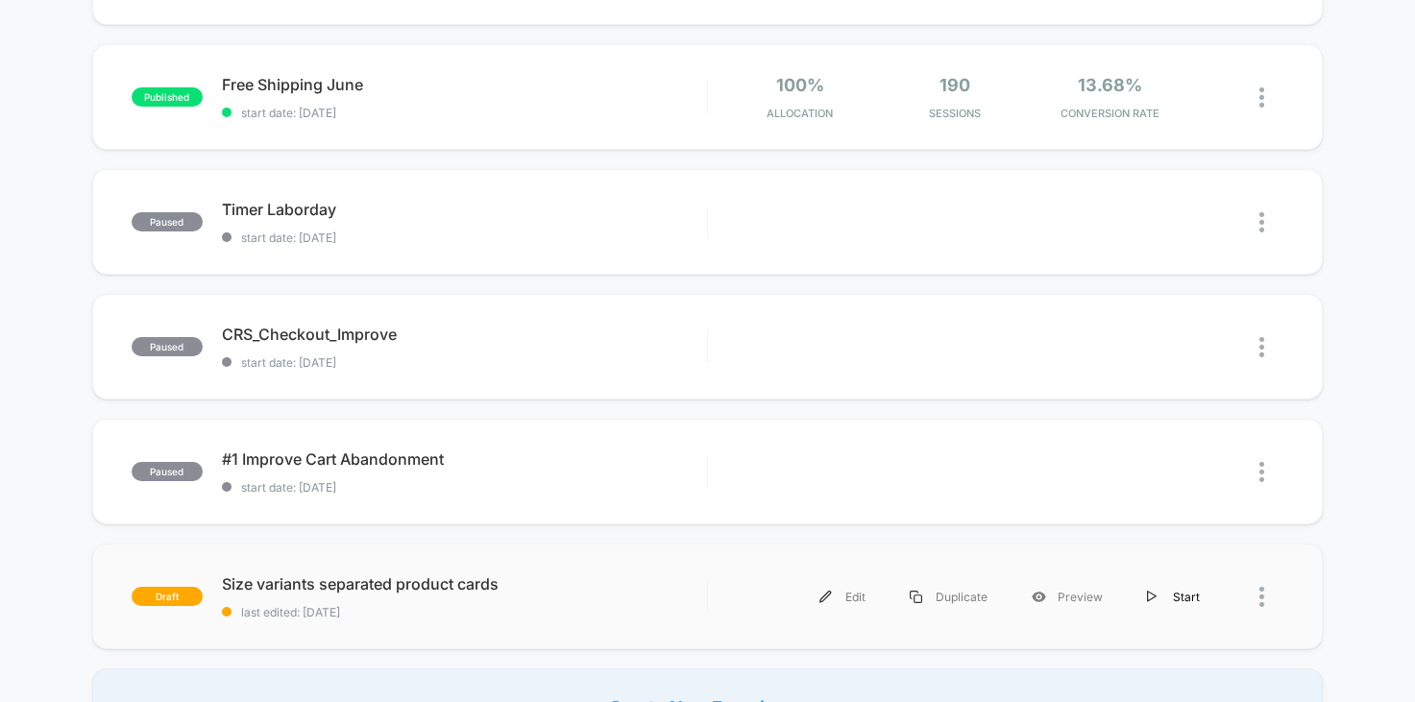
click at [1177, 586] on div "Start" at bounding box center [1173, 596] width 97 height 43
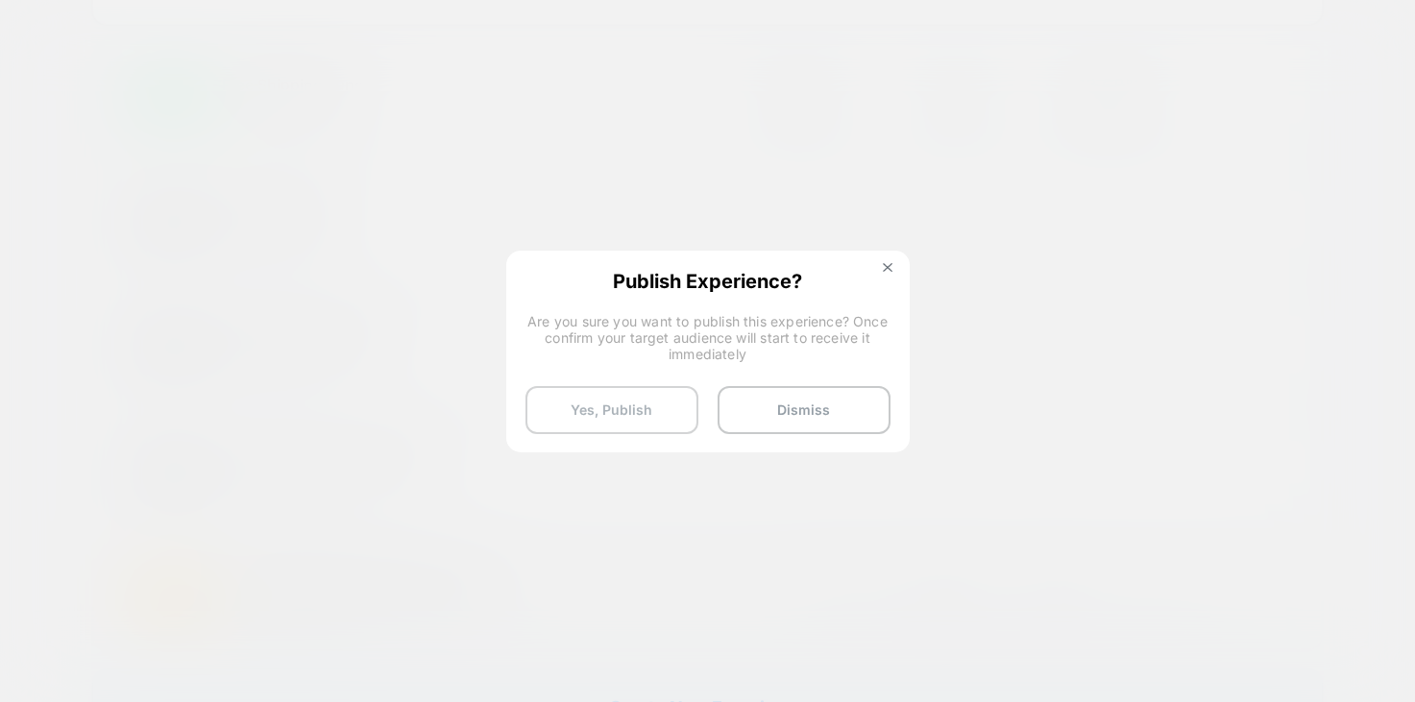
click at [648, 424] on button "Yes, Publish" at bounding box center [611, 410] width 173 height 48
